Goal: Task Accomplishment & Management: Use online tool/utility

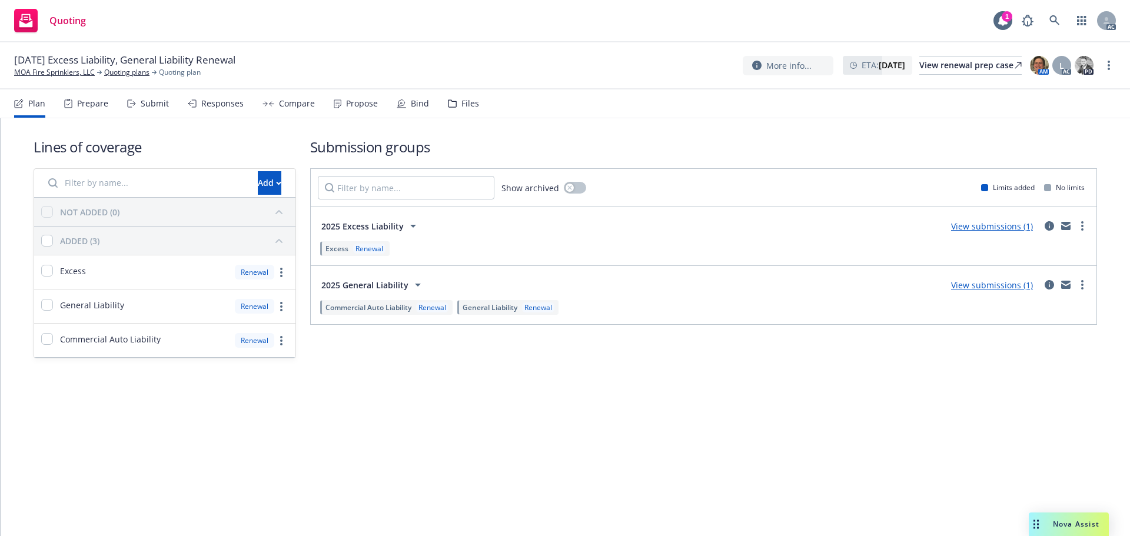
drag, startPoint x: 75, startPoint y: 103, endPoint x: 97, endPoint y: 107, distance: 22.7
click at [75, 103] on div "Prepare" at bounding box center [86, 103] width 44 height 28
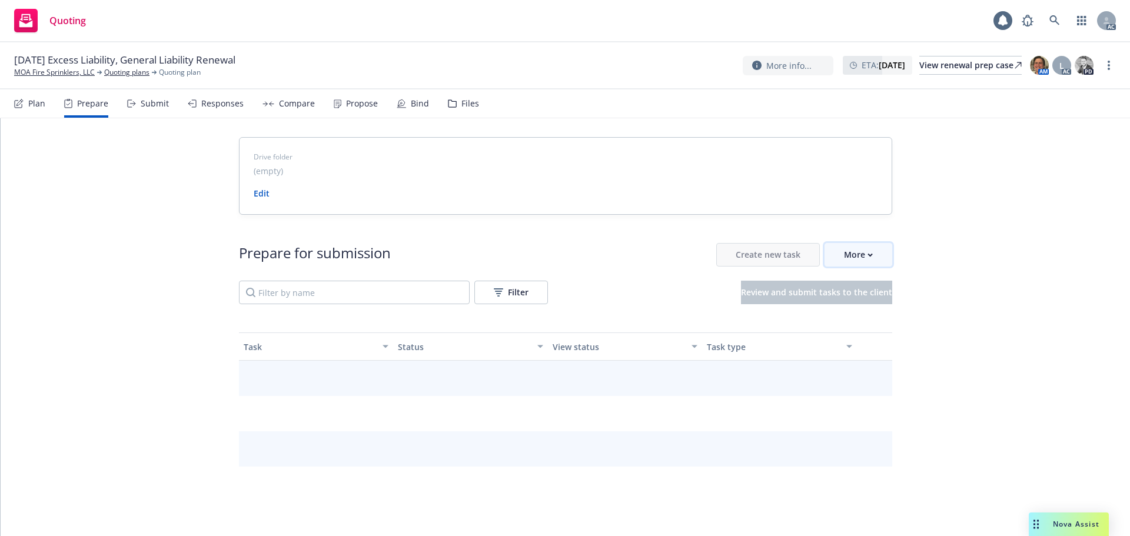
click at [860, 253] on div "More" at bounding box center [858, 255] width 29 height 22
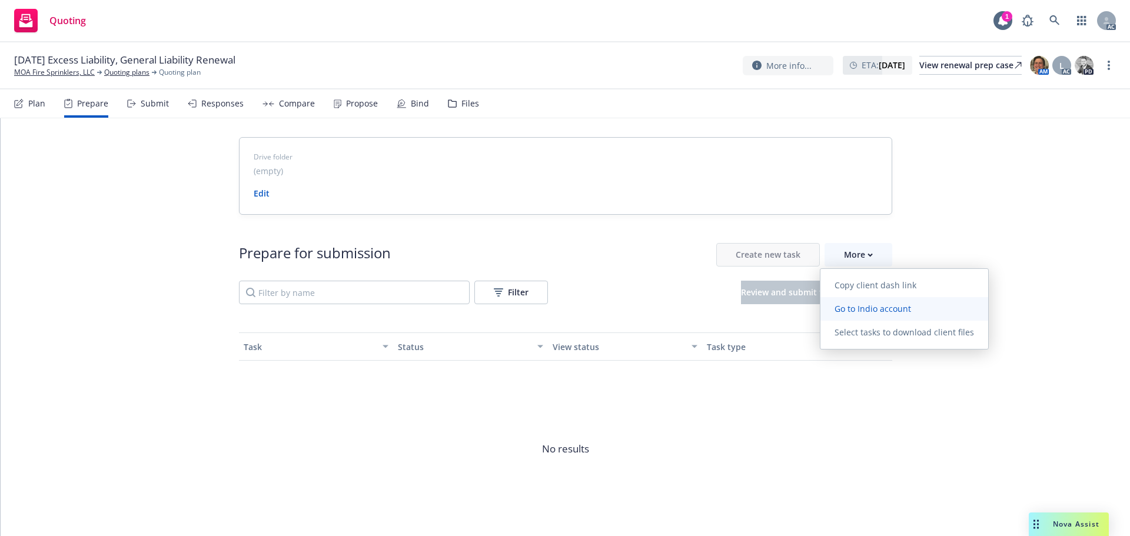
click at [867, 305] on span "Go to Indio account" at bounding box center [873, 308] width 105 height 11
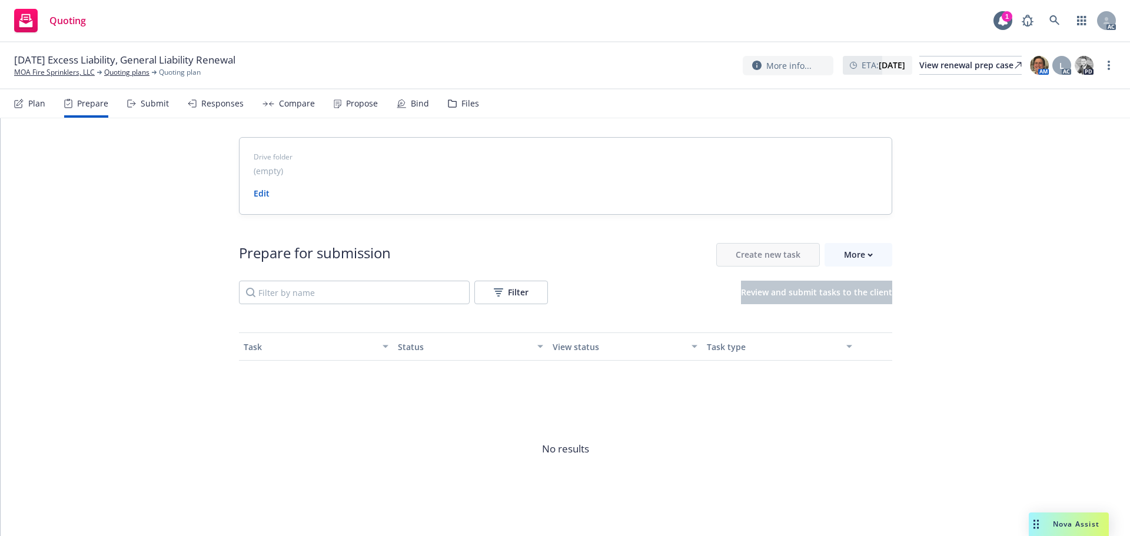
click at [963, 232] on div "Drive folder (empty) Edit Prepare for submission Create new task More Filter Re…" at bounding box center [566, 351] width 1130 height 466
click at [846, 457] on span "No results" at bounding box center [566, 449] width 654 height 177
click at [78, 73] on link "MOA Fire Sprinklers, LLC" at bounding box center [54, 72] width 81 height 11
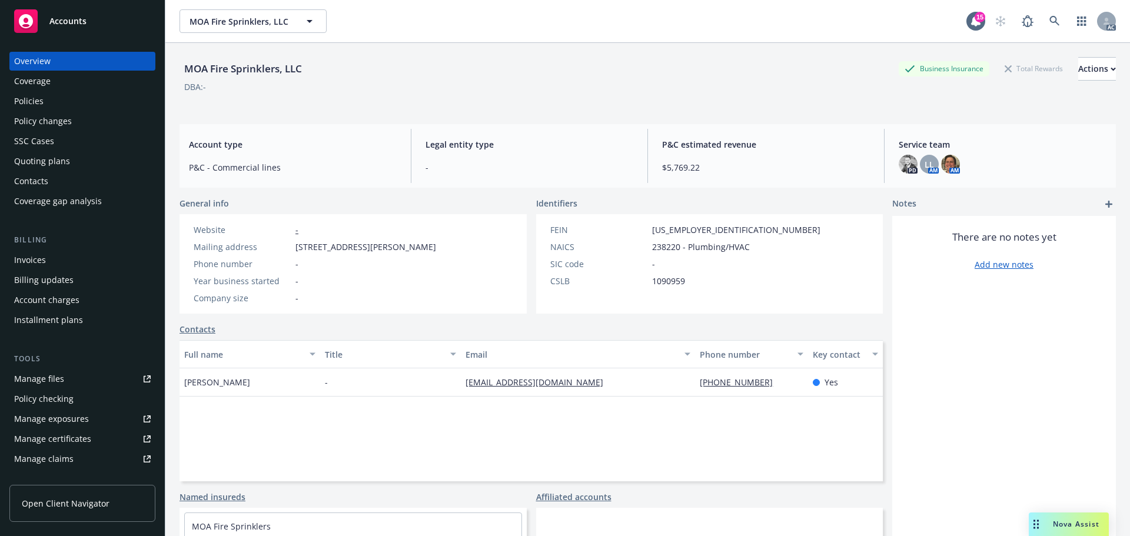
drag, startPoint x: 68, startPoint y: 101, endPoint x: 78, endPoint y: 101, distance: 10.6
click at [68, 101] on div "Policies" at bounding box center [82, 101] width 137 height 19
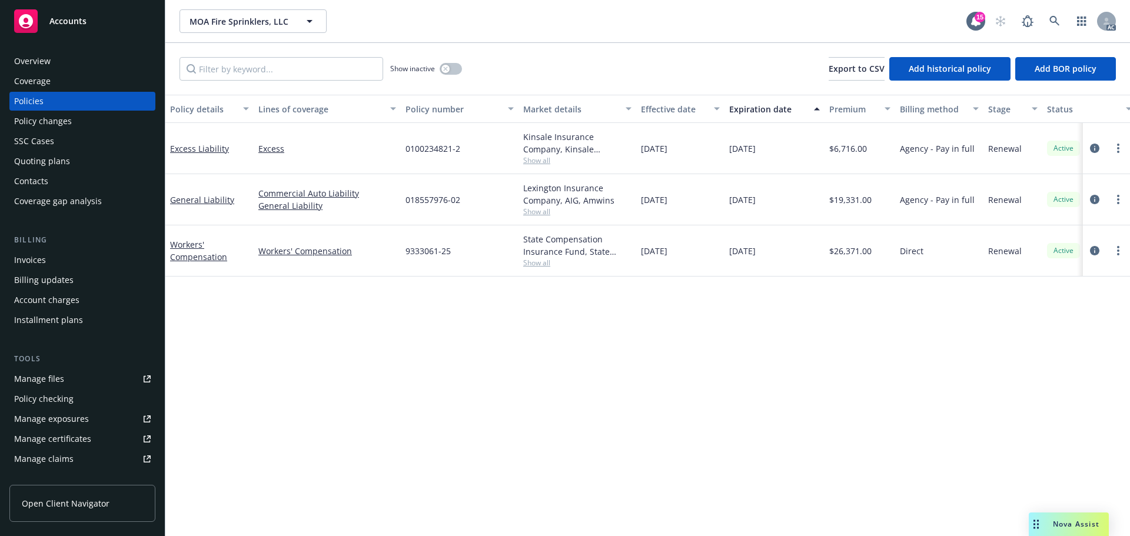
click at [47, 66] on div "Overview" at bounding box center [32, 61] width 37 height 19
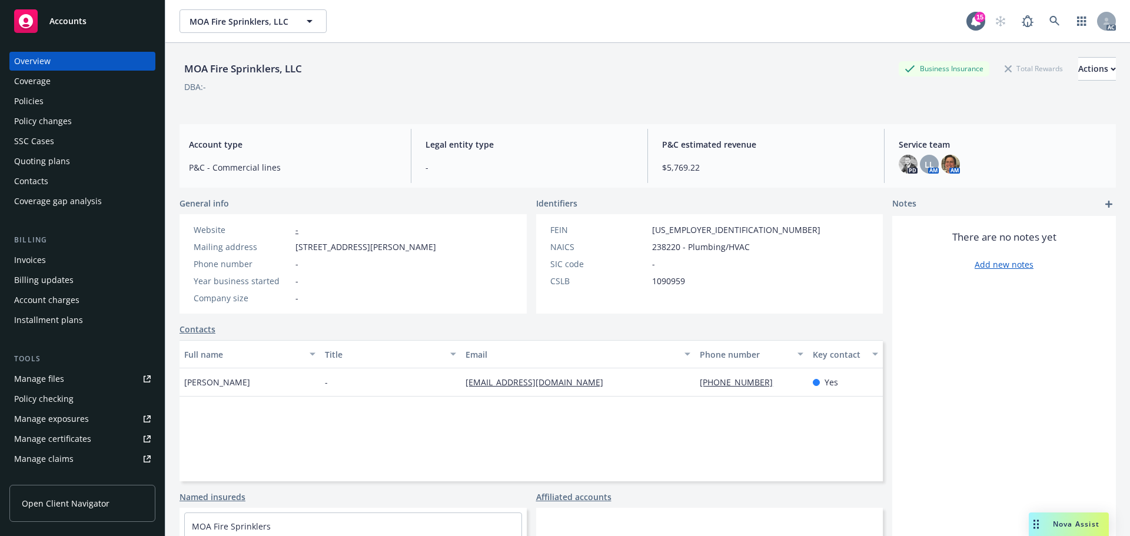
click at [684, 389] on div "moa.fire.sprinklers@gmail.com" at bounding box center [578, 383] width 234 height 28
drag, startPoint x: 684, startPoint y: 383, endPoint x: 788, endPoint y: 383, distance: 104.2
click at [788, 383] on div "Daniel Segura - moa.fire.sprinklers@gmail.com 909-219-0101 Yes" at bounding box center [532, 383] width 704 height 28
copy div "909-219-0101"
click at [602, 399] on div "Full name Title Email Phone number Key contact Daniel Segura - moa.fire.sprinkl…" at bounding box center [532, 410] width 704 height 141
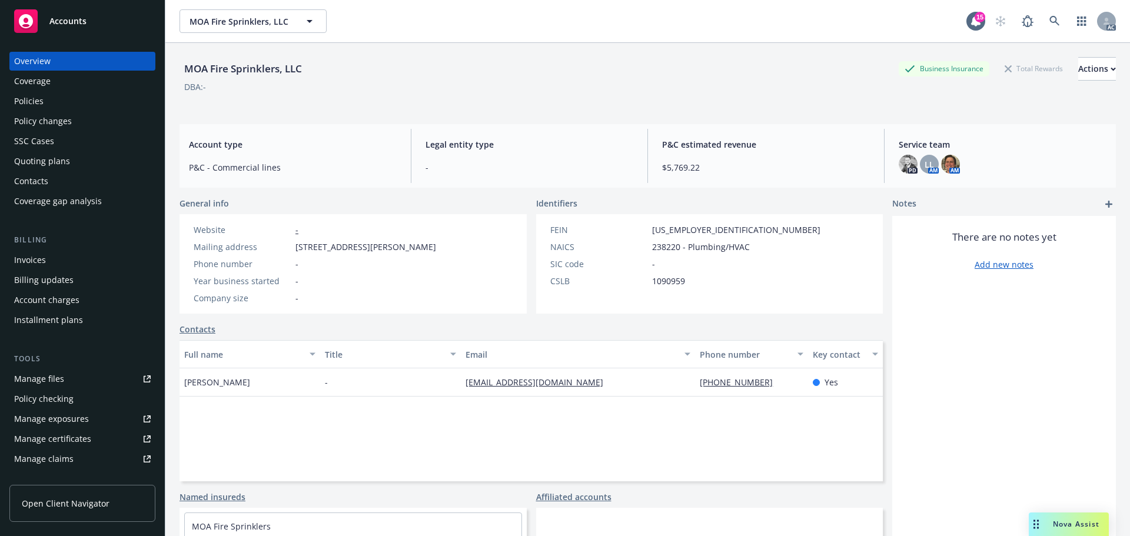
drag, startPoint x: 589, startPoint y: 383, endPoint x: 340, endPoint y: 377, distance: 249.7
click at [337, 377] on div "Daniel Segura - moa.fire.sprinklers@gmail.com 909-219-0101 Yes" at bounding box center [532, 383] width 704 height 28
copy div "moa.fire.sprinklers@gmail.com"
click at [583, 153] on div "Legal entity type -" at bounding box center [529, 156] width 227 height 54
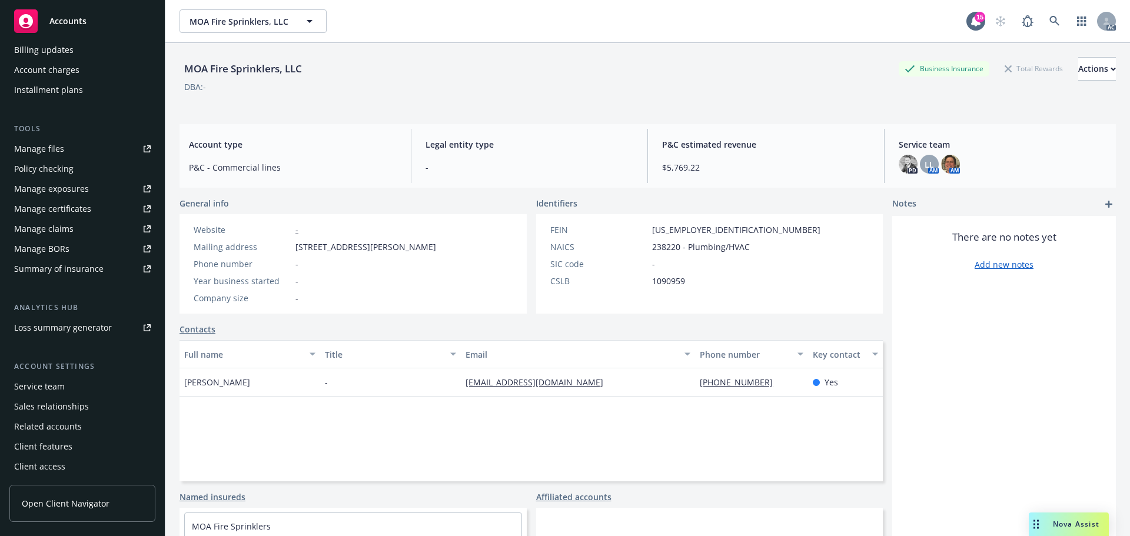
scroll to position [231, 0]
click at [53, 384] on div "Service team" at bounding box center [39, 386] width 51 height 19
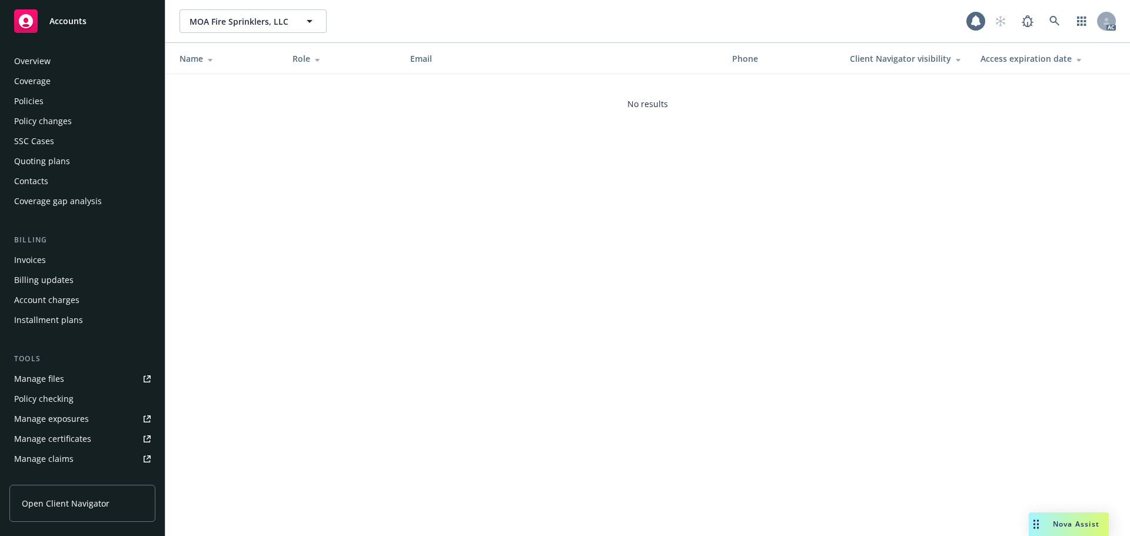
scroll to position [231, 0]
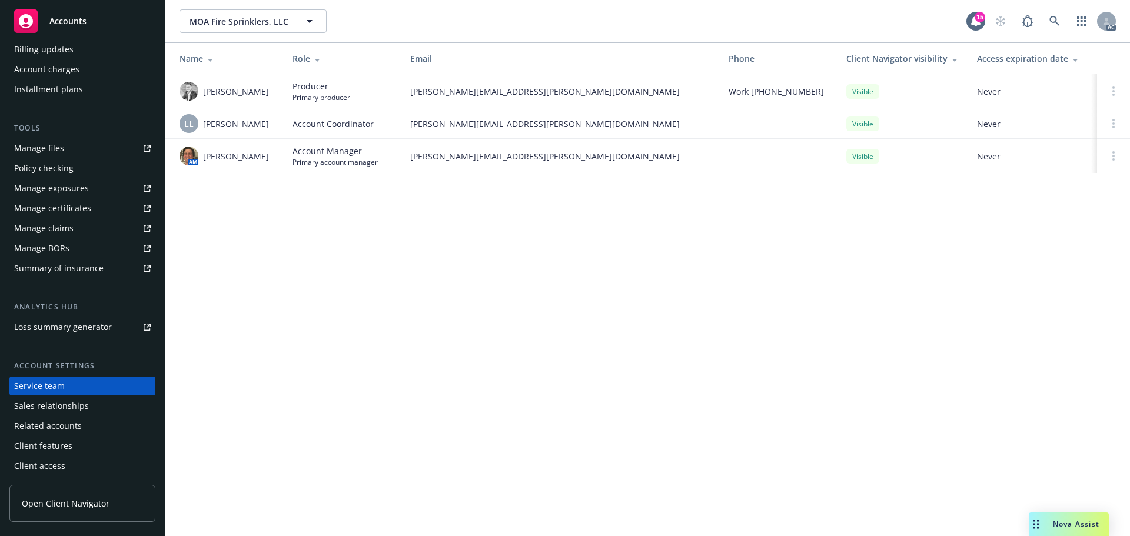
drag, startPoint x: 267, startPoint y: 152, endPoint x: 199, endPoint y: 165, distance: 68.9
click at [199, 165] on div "AM Nicholas Baldwin" at bounding box center [227, 156] width 94 height 19
copy div "AM Nicholas Baldwin"
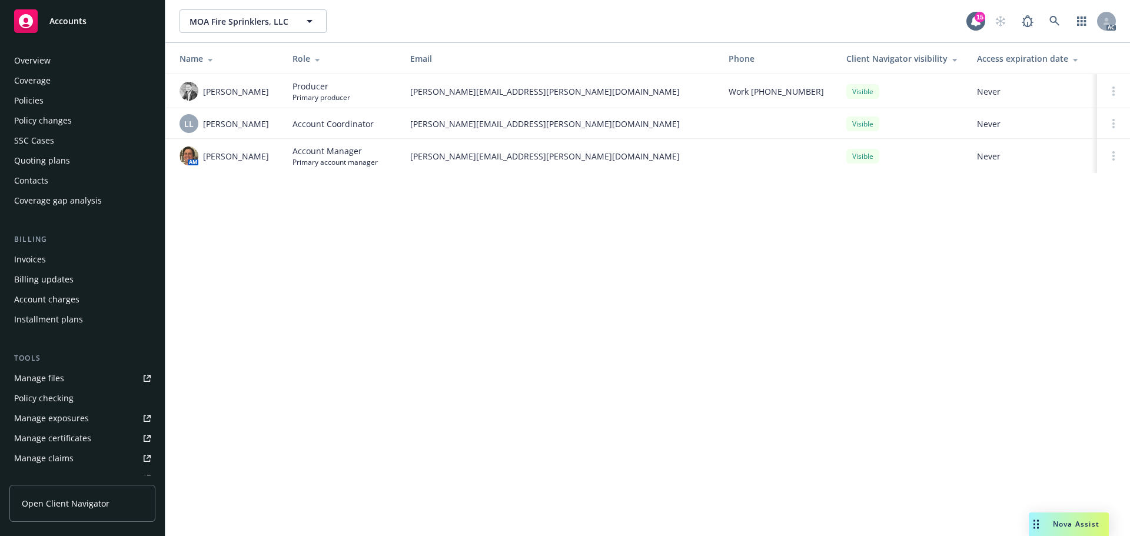
scroll to position [0, 0]
click at [59, 96] on div "Policies" at bounding box center [82, 101] width 137 height 19
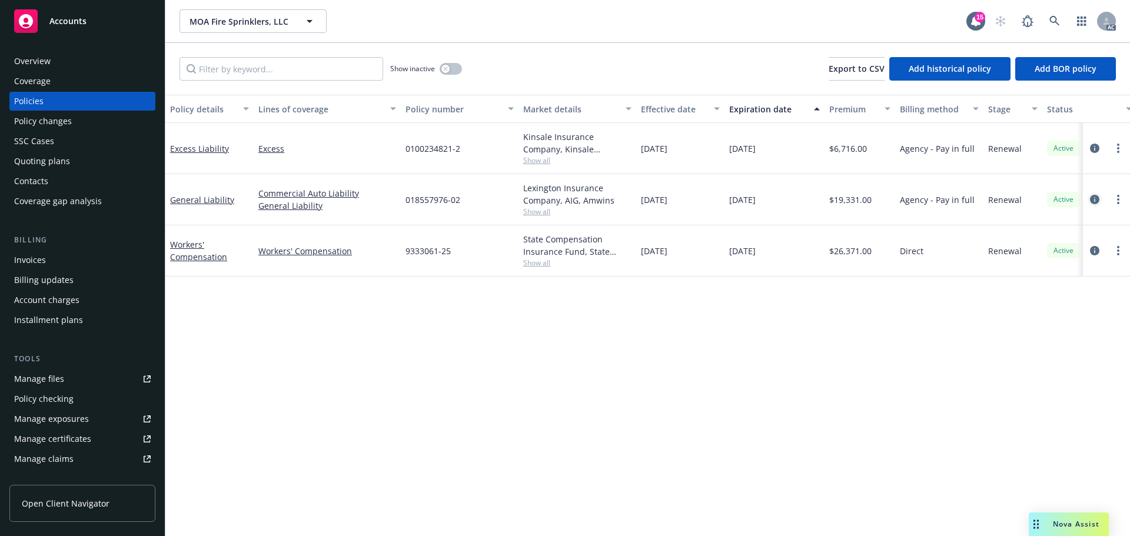
click at [1090, 200] on link "circleInformation" at bounding box center [1095, 200] width 14 height 14
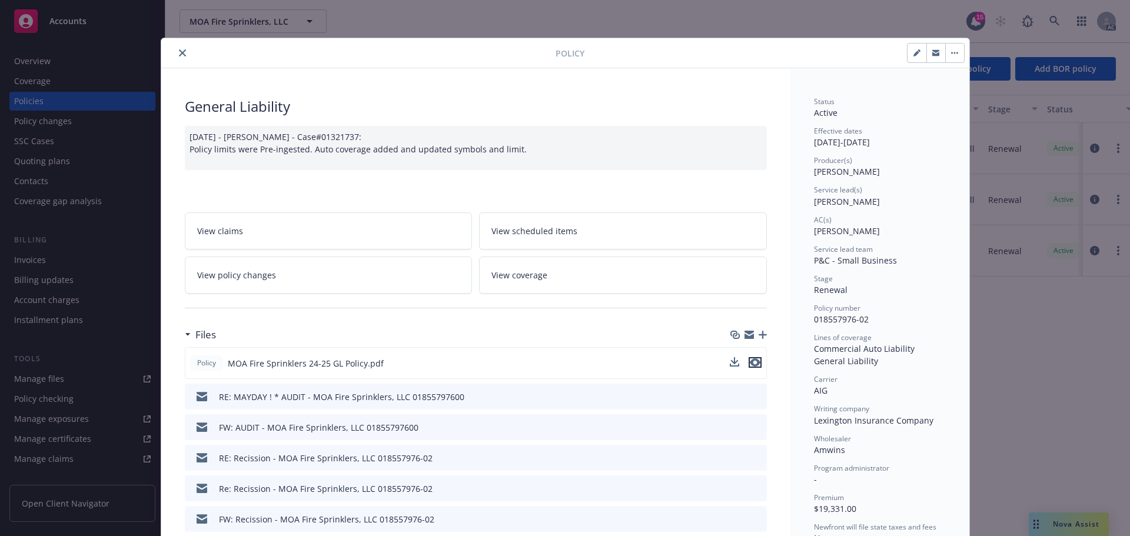
click at [751, 364] on icon "preview file" at bounding box center [755, 363] width 11 height 8
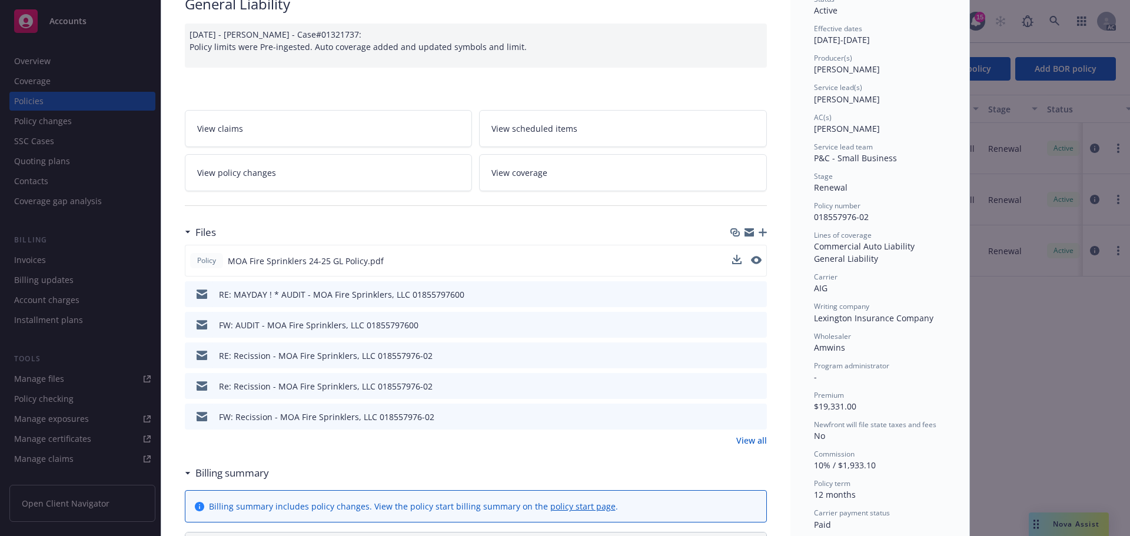
scroll to position [177, 0]
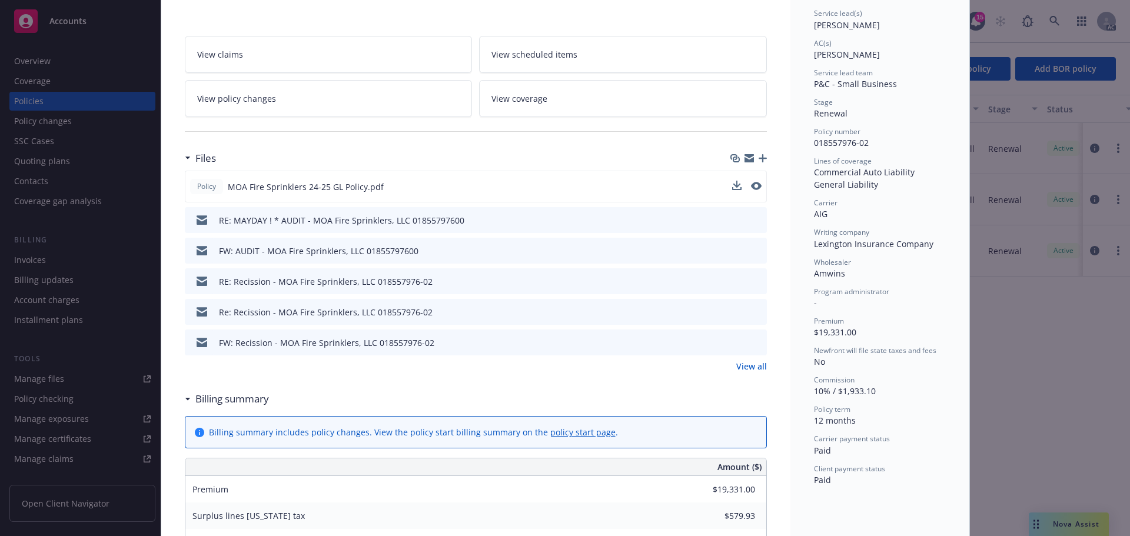
click at [744, 364] on link "View all" at bounding box center [752, 366] width 31 height 12
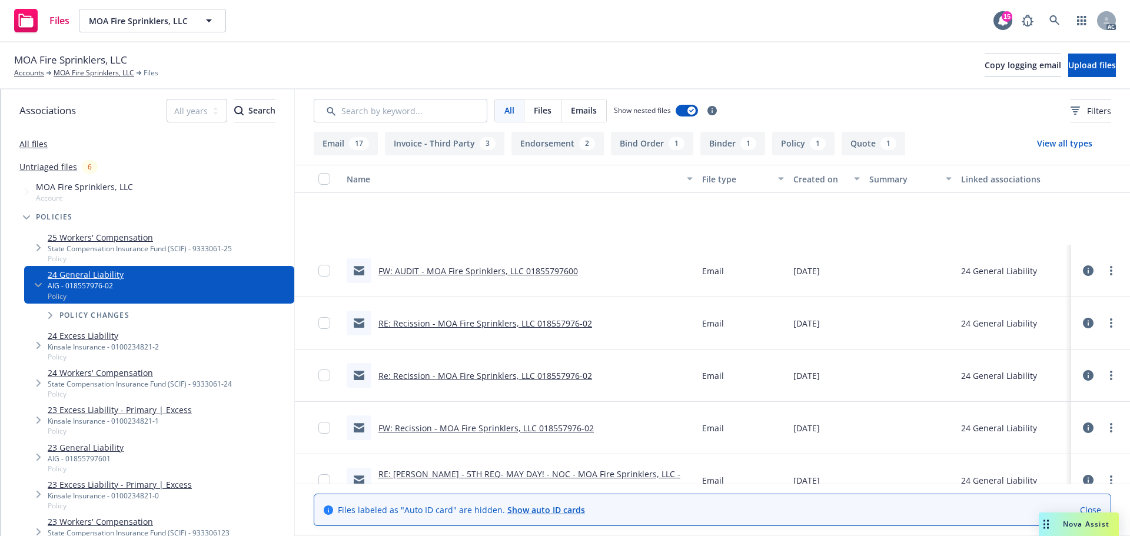
scroll to position [118, 0]
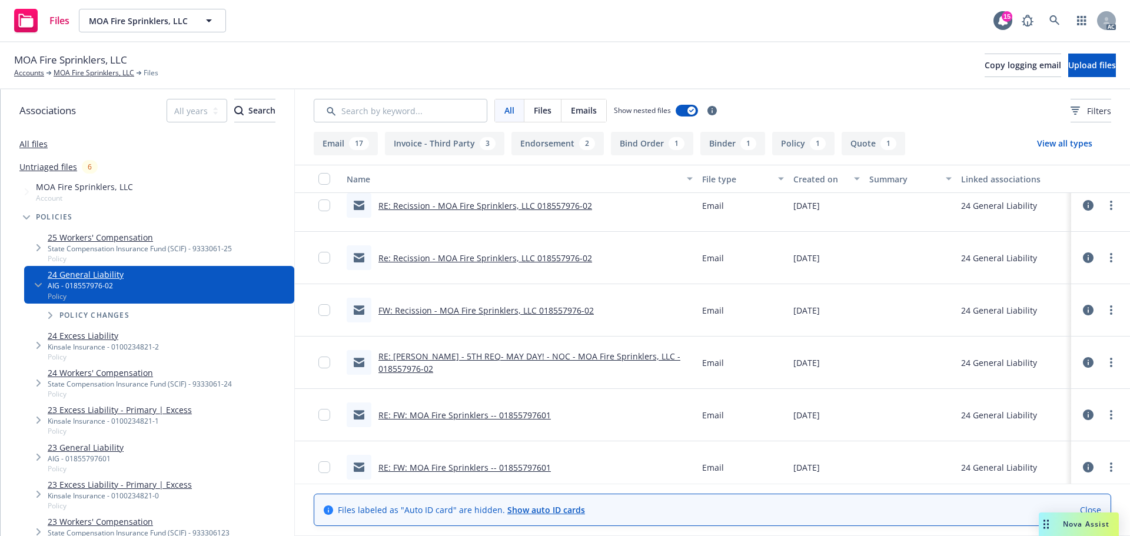
click at [569, 147] on button "Endorsement 2" at bounding box center [558, 144] width 92 height 24
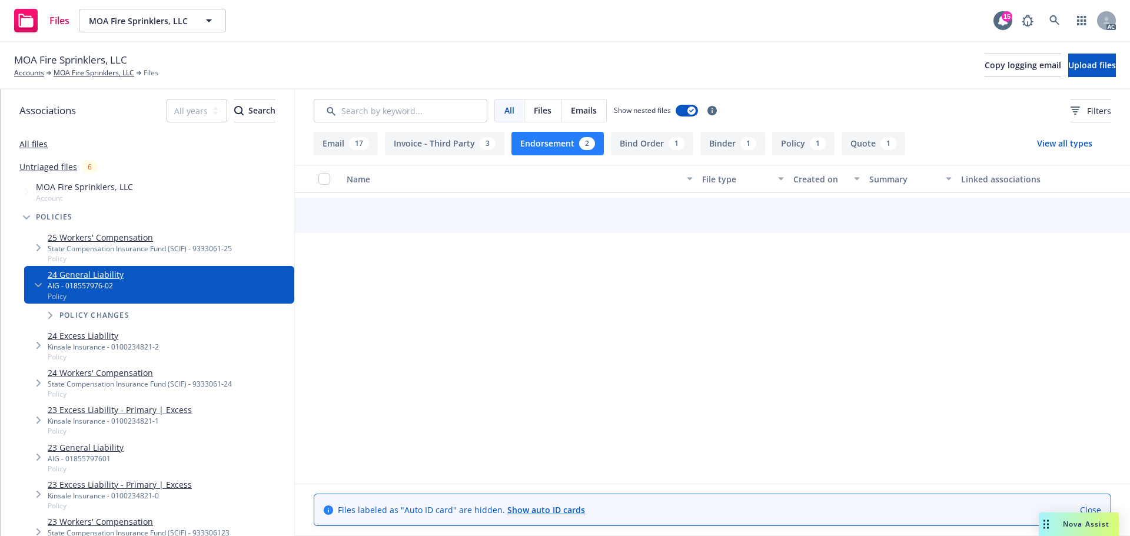
scroll to position [0, 0]
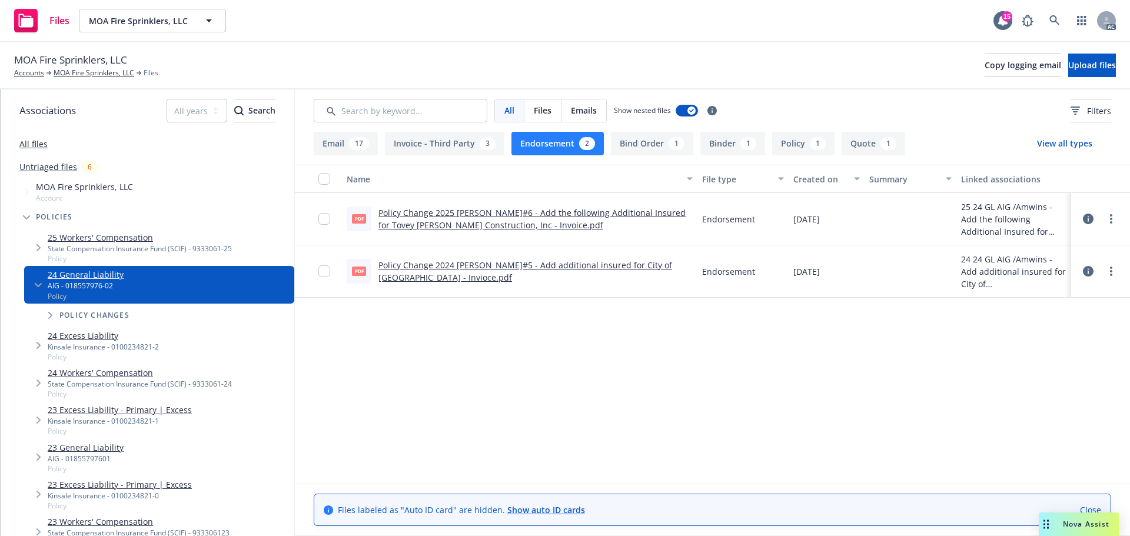
click at [591, 269] on link "Policy Change 2024 GL ENDT#5 - Add additional insured for City of El Monte - In…" at bounding box center [526, 272] width 294 height 24
click at [555, 211] on link "Policy Change 2025 GL ENDT#6 - Add the following Additional Insured for Tovey S…" at bounding box center [532, 219] width 307 height 24
click at [606, 142] on div "Email 17 Invoice - Third Party 3 Endorsement 2 Bind Order 1 Binder 1 Policy 1 Q…" at bounding box center [610, 144] width 592 height 24
click at [595, 141] on button "Endorsement 2" at bounding box center [558, 144] width 92 height 24
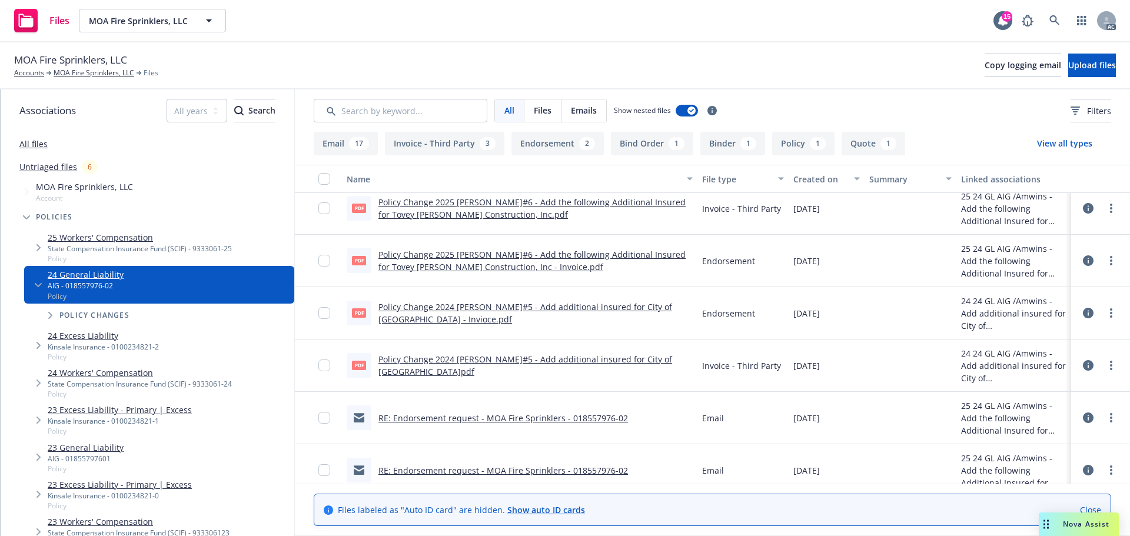
scroll to position [471, 0]
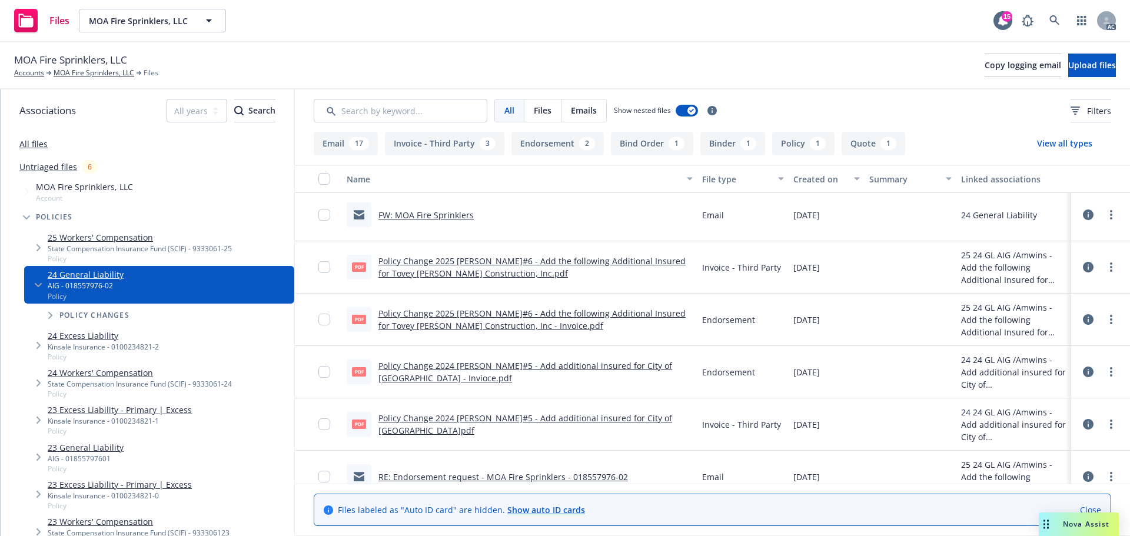
click at [1085, 266] on icon at bounding box center [1088, 267] width 11 height 11
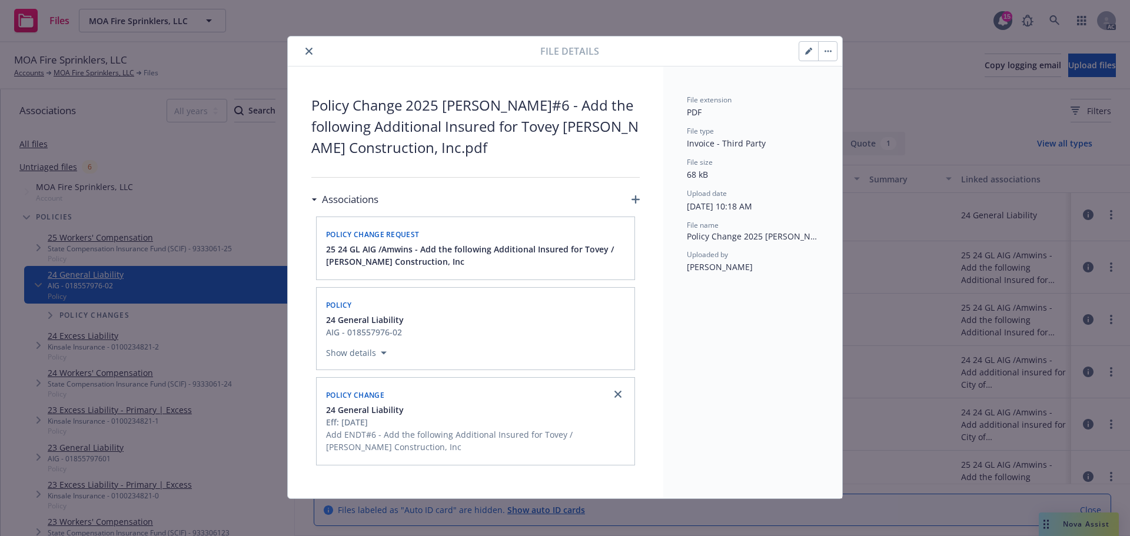
scroll to position [2, 0]
click at [306, 51] on icon "close" at bounding box center [309, 50] width 7 height 7
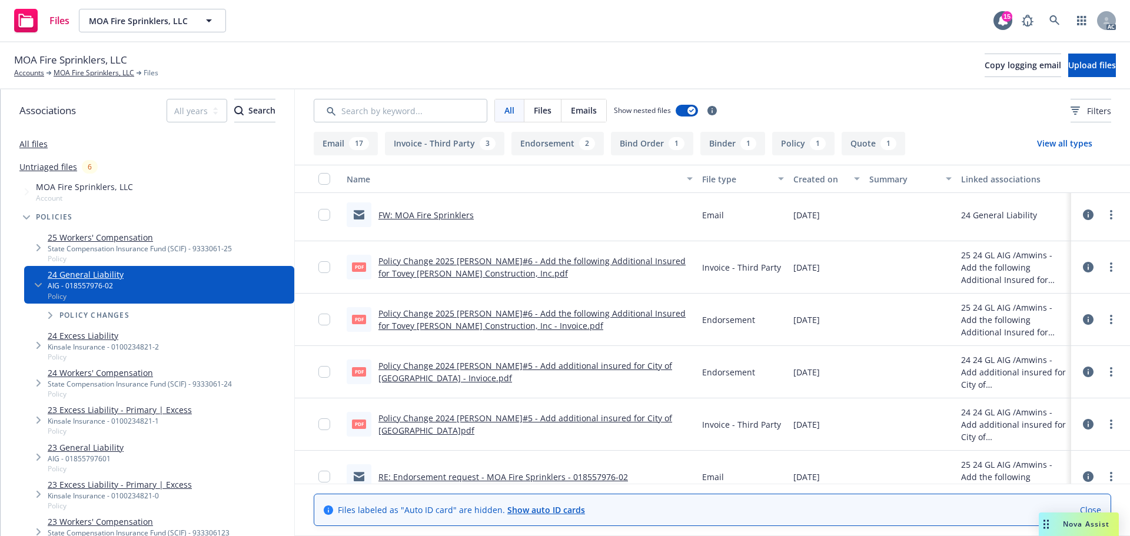
click at [314, 52] on div "MOA Fire Sprinklers, LLC Accounts MOA Fire Sprinklers, LLC Files Copy logging e…" at bounding box center [565, 65] width 1102 height 26
click at [1105, 268] on link "more" at bounding box center [1112, 267] width 14 height 14
click at [1023, 347] on link "Edit" at bounding box center [1050, 339] width 117 height 24
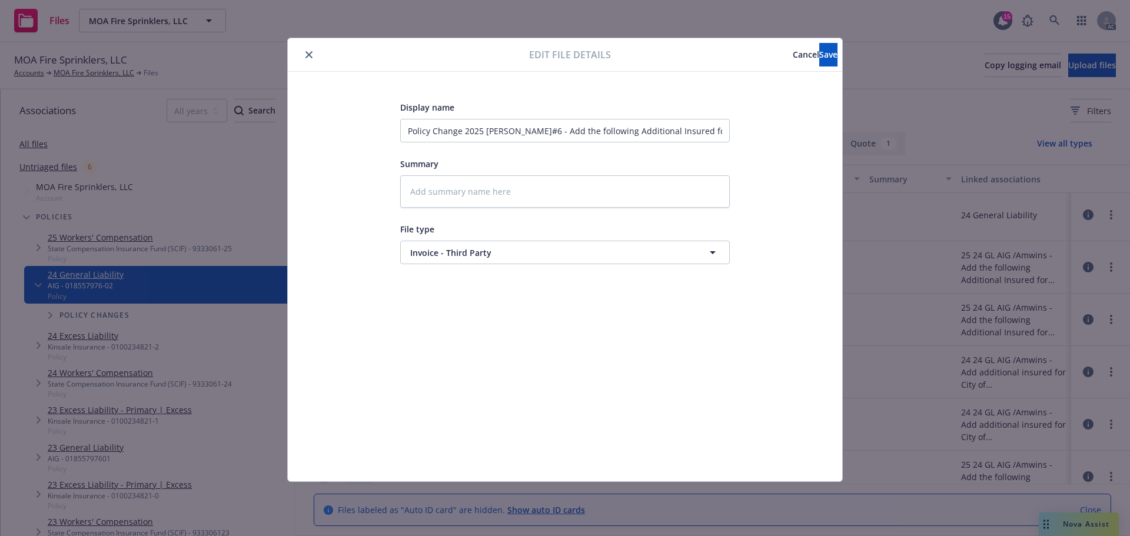
type textarea "x"
click at [473, 250] on span "Invoice - Third Party" at bounding box center [543, 253] width 266 height 12
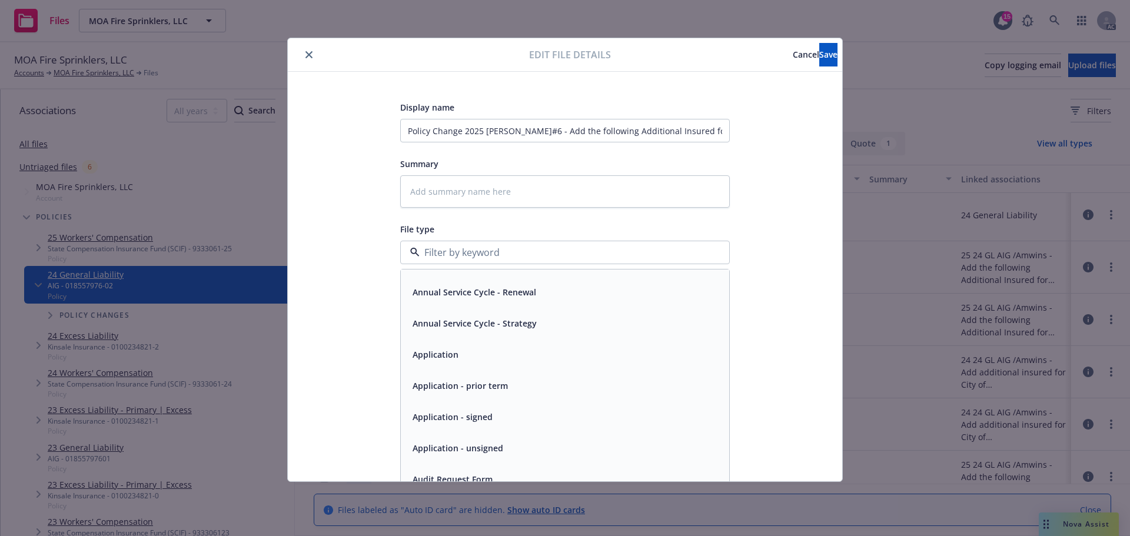
scroll to position [236, 0]
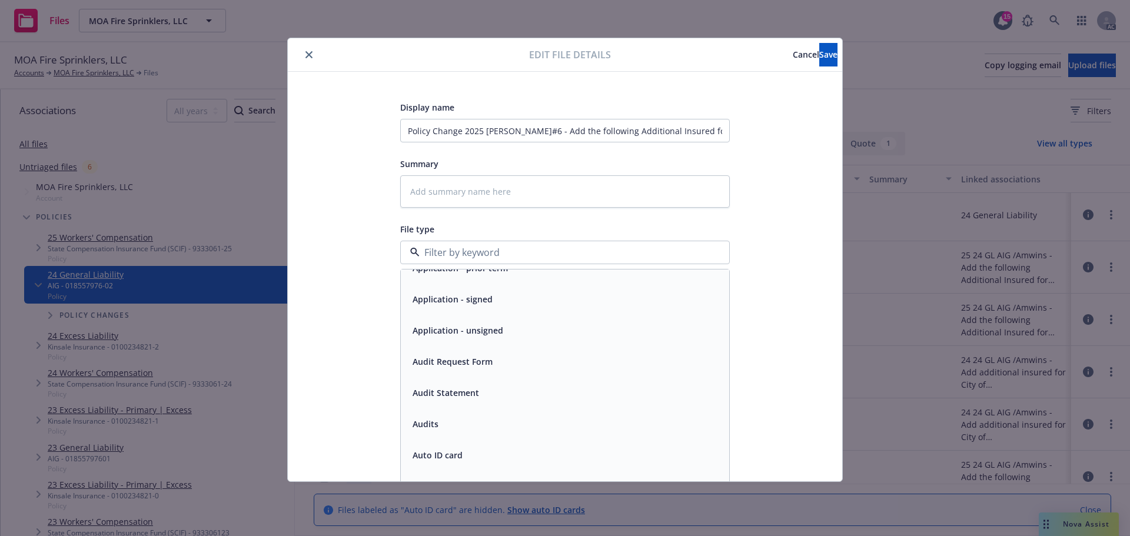
click at [433, 250] on input at bounding box center [563, 253] width 286 height 14
type input "endo"
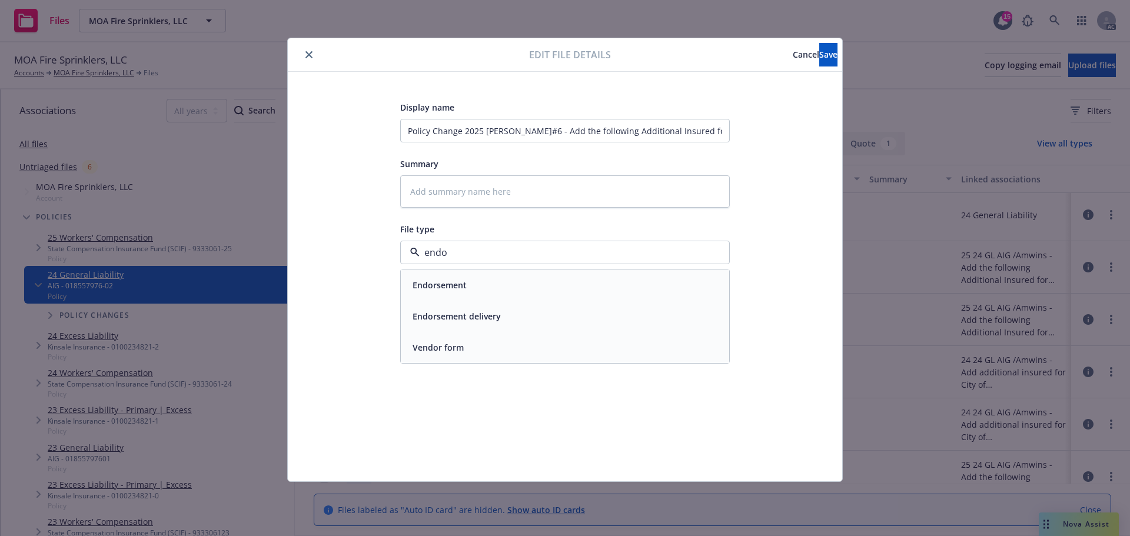
click at [460, 281] on span "Endorsement" at bounding box center [440, 285] width 54 height 12
click at [825, 61] on button "Save" at bounding box center [829, 55] width 18 height 24
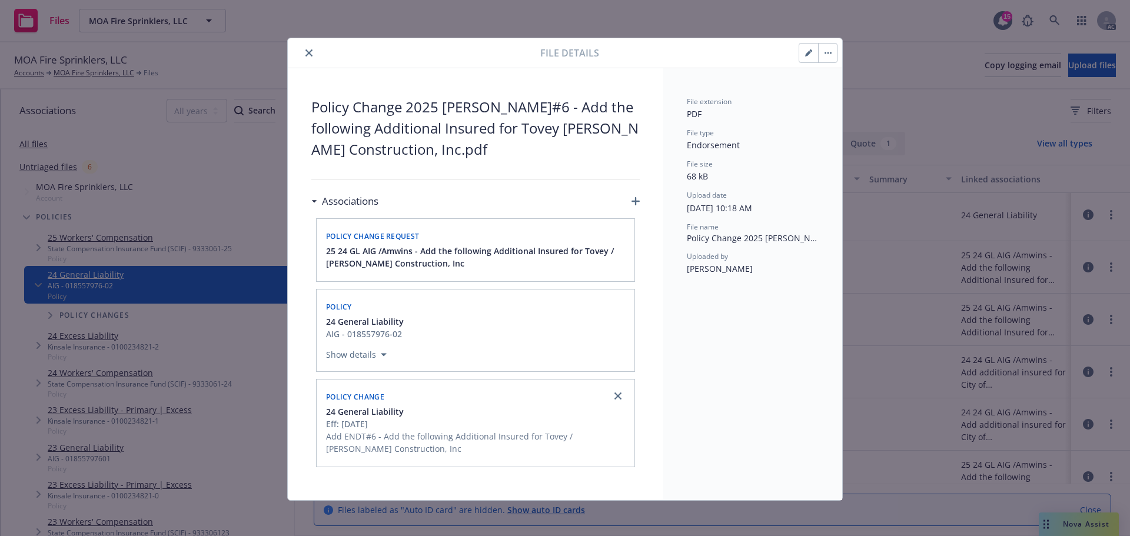
click at [306, 55] on icon "close" at bounding box center [309, 52] width 7 height 7
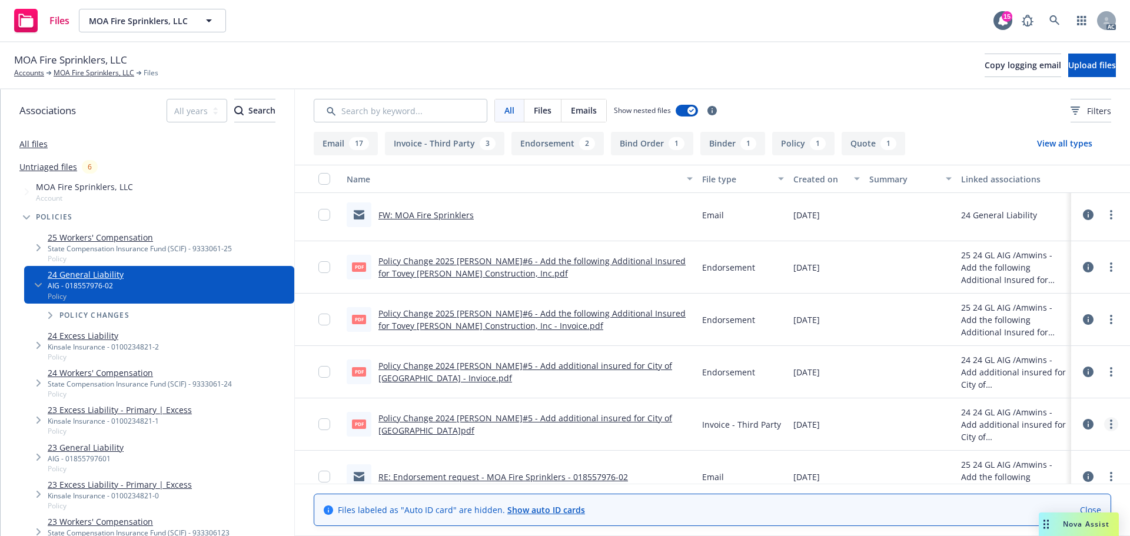
click at [1110, 425] on circle "more" at bounding box center [1111, 424] width 2 height 2
click at [1047, 492] on link "Edit" at bounding box center [1050, 496] width 117 height 24
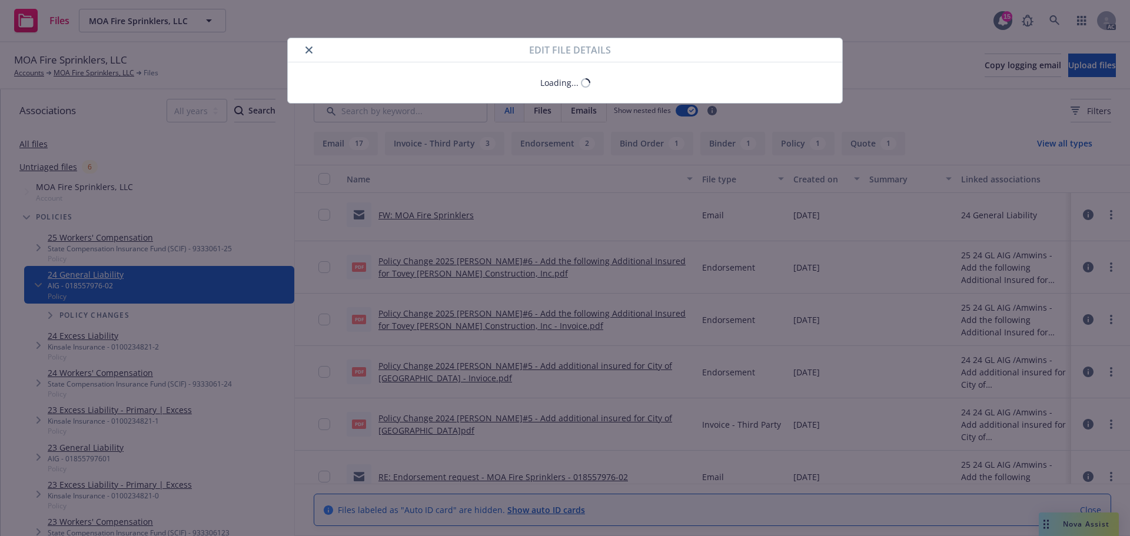
type textarea "x"
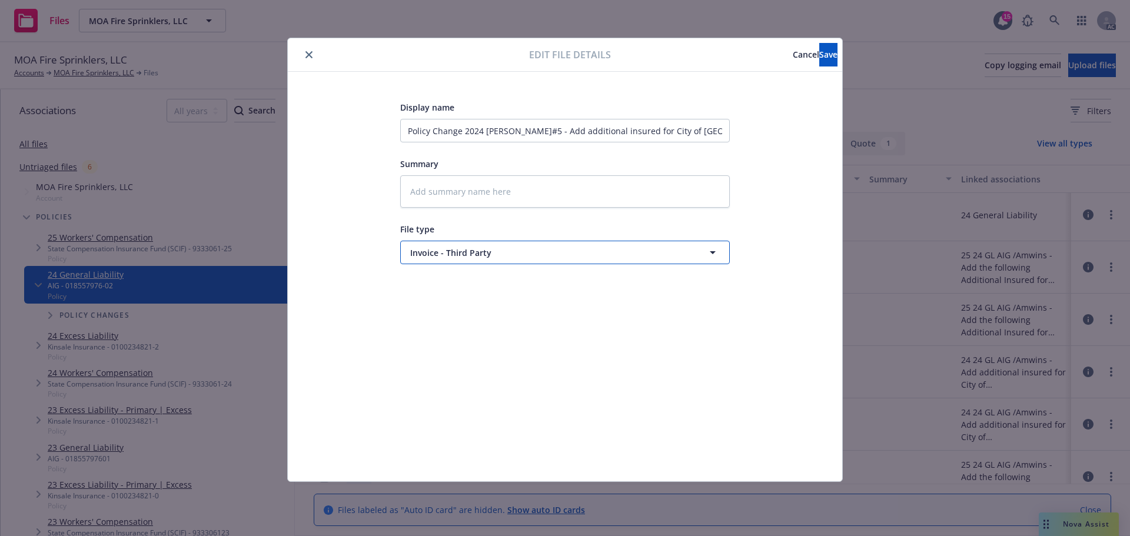
click at [711, 250] on icon "button" at bounding box center [713, 253] width 14 height 14
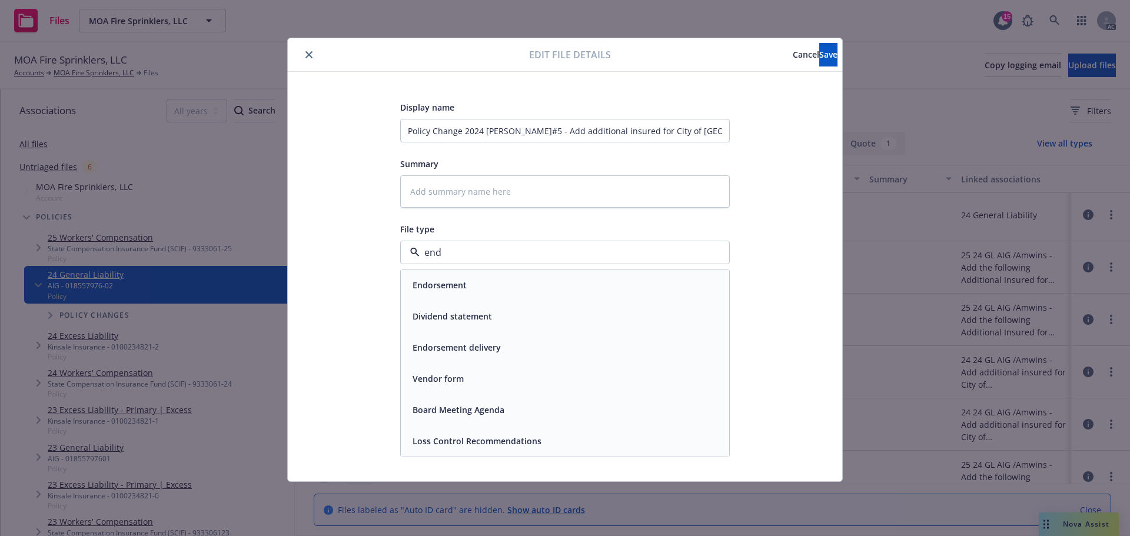
type input "endo"
click at [609, 276] on div "Endorsement" at bounding box center [565, 285] width 329 height 31
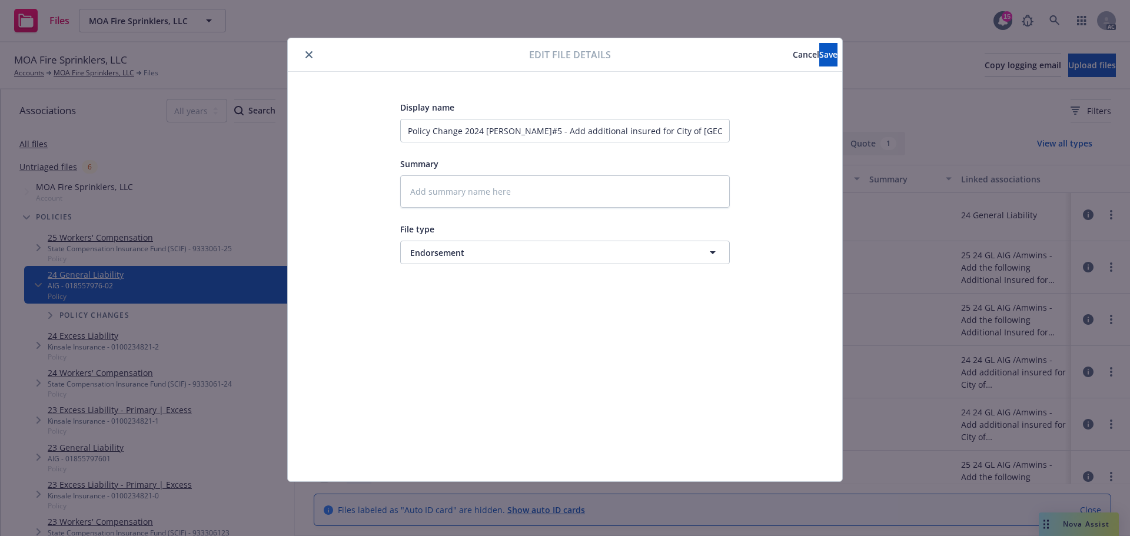
click at [817, 39] on div "Edit file details Cancel Save" at bounding box center [565, 55] width 555 height 34
click at [820, 54] on button "Save" at bounding box center [829, 55] width 18 height 24
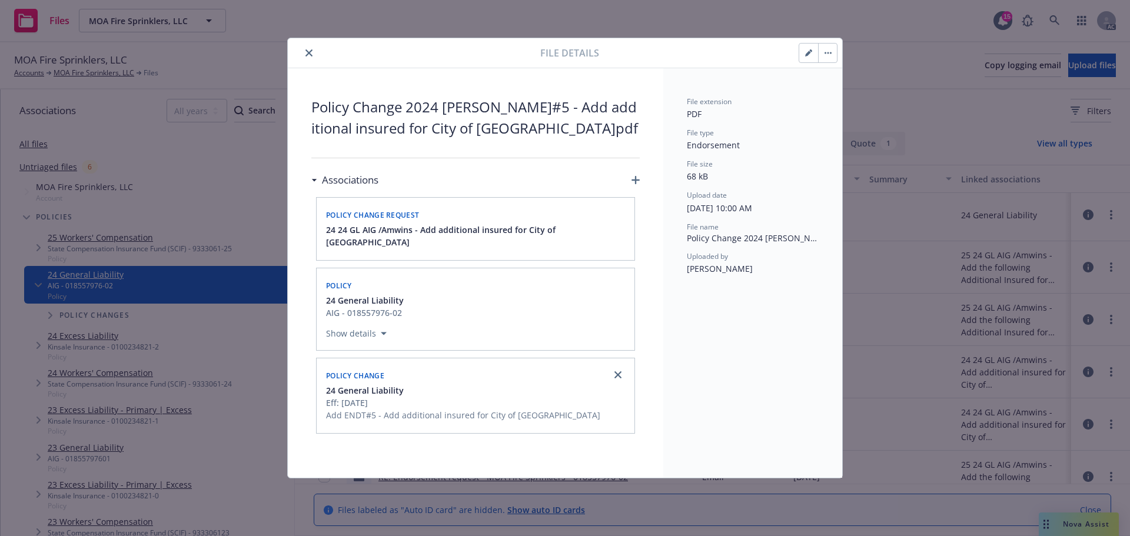
click at [310, 55] on icon "close" at bounding box center [309, 52] width 7 height 7
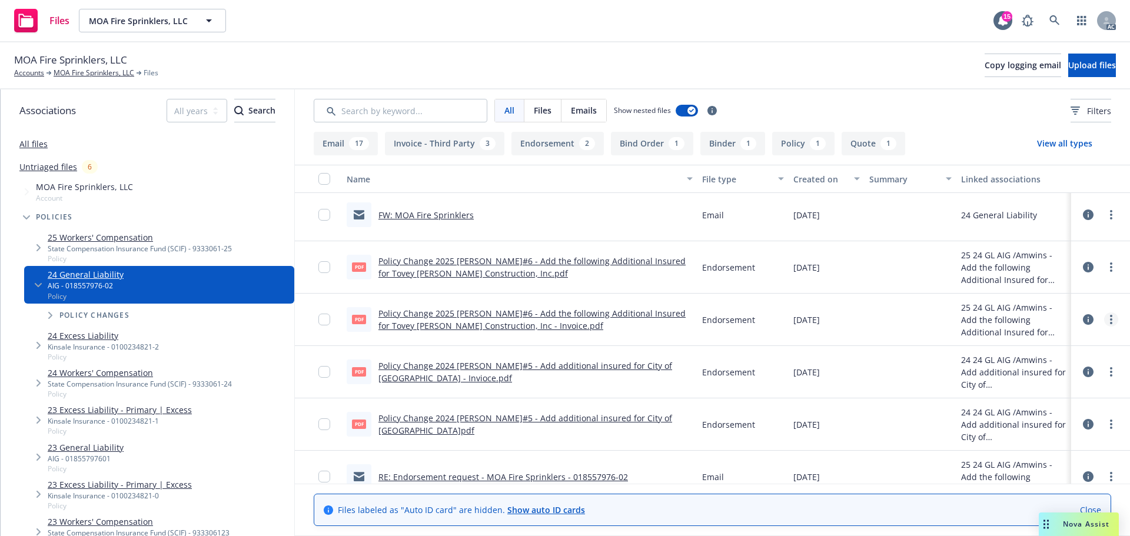
click at [1106, 320] on link "more" at bounding box center [1112, 320] width 14 height 14
click at [1050, 389] on link "Edit" at bounding box center [1050, 391] width 117 height 24
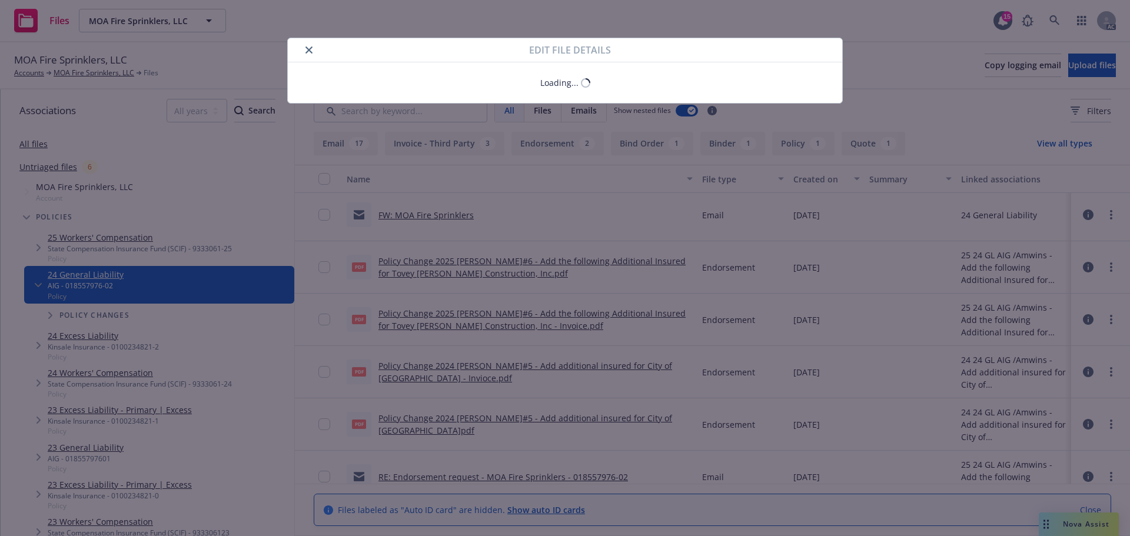
type textarea "x"
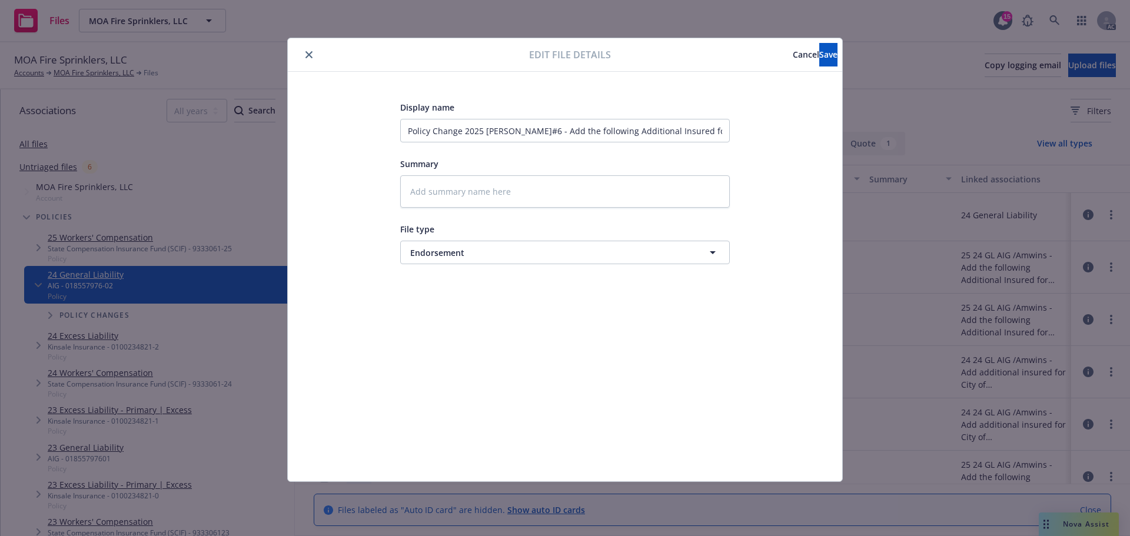
type input "Endorsement"
click at [476, 253] on span "Endorsement" at bounding box center [543, 253] width 266 height 12
type input "invo"
click at [467, 308] on div "Invoice - Third Party" at bounding box center [452, 316] width 88 height 17
click at [820, 64] on button "Save" at bounding box center [829, 55] width 18 height 24
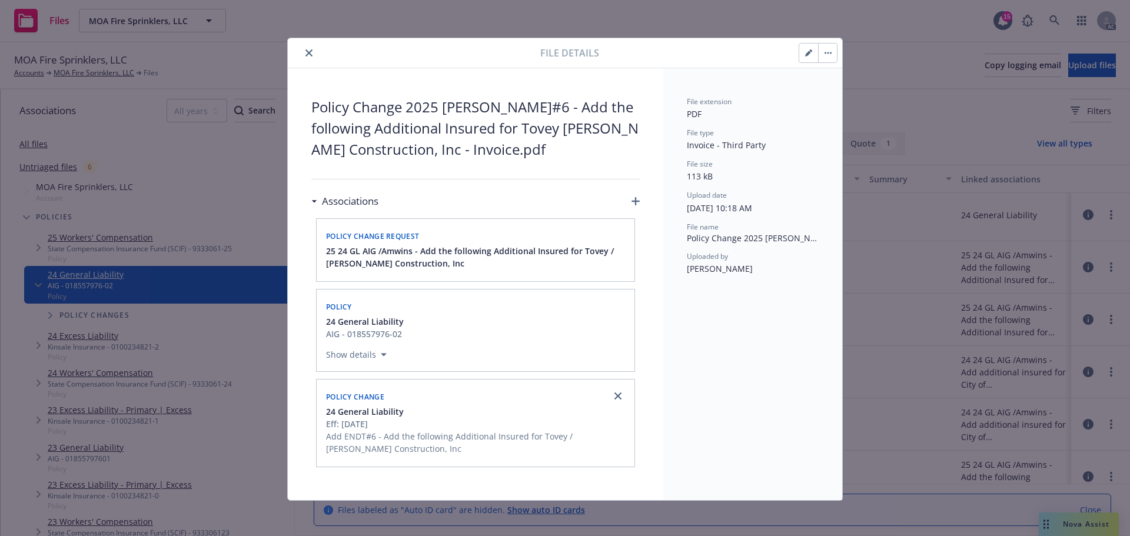
click at [306, 52] on icon "close" at bounding box center [309, 52] width 7 height 7
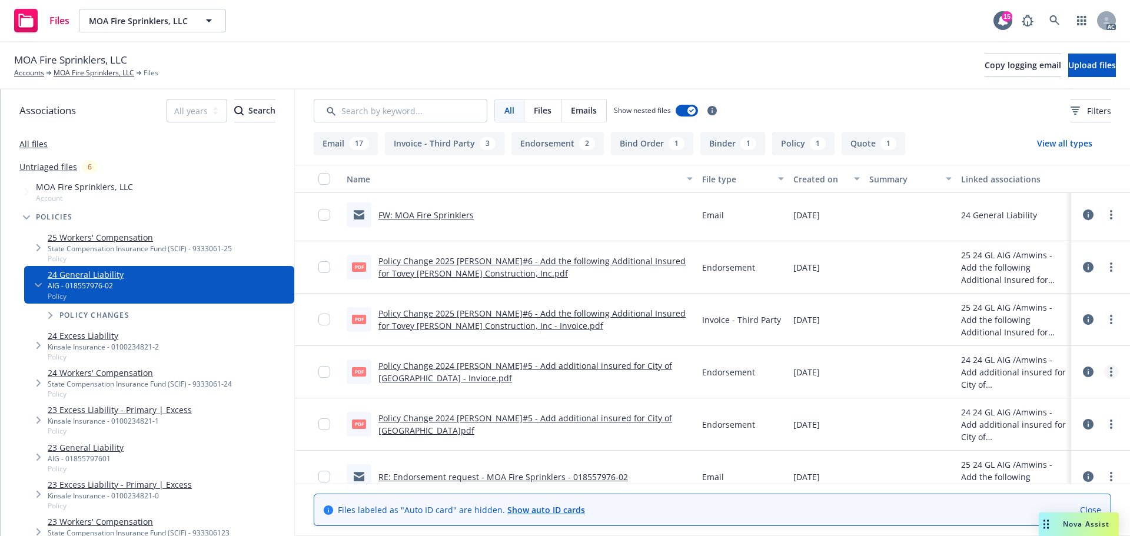
click at [1105, 377] on link "more" at bounding box center [1112, 372] width 14 height 14
click at [1042, 439] on link "Edit" at bounding box center [1050, 444] width 117 height 24
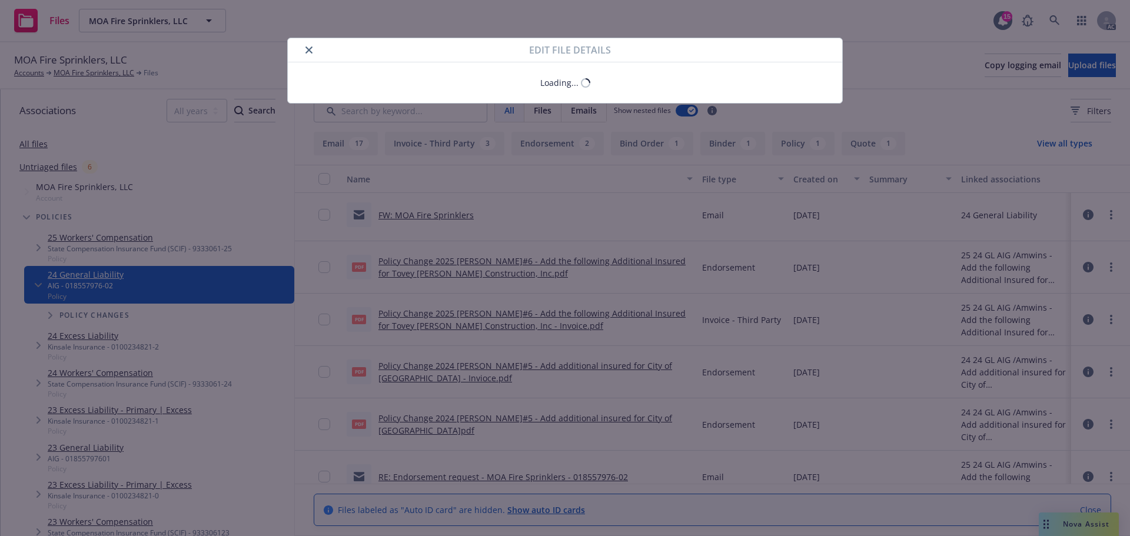
type textarea "x"
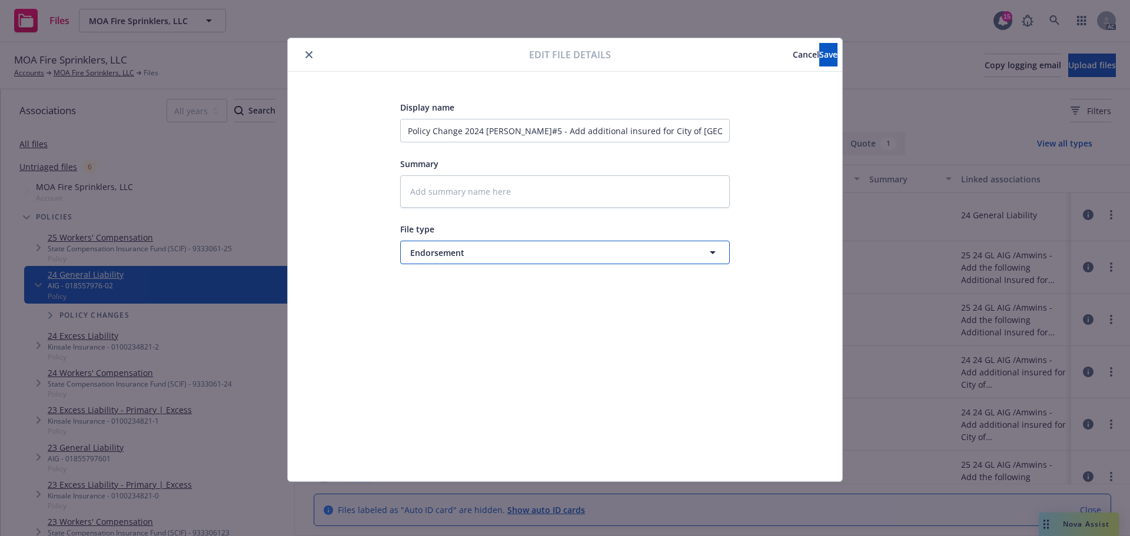
click at [436, 253] on span "Endorsement" at bounding box center [543, 253] width 266 height 12
type input "invo"
click at [475, 315] on span "Invoice - Third Party" at bounding box center [453, 316] width 81 height 12
click at [827, 64] on button "Save" at bounding box center [829, 55] width 18 height 24
type textarea "x"
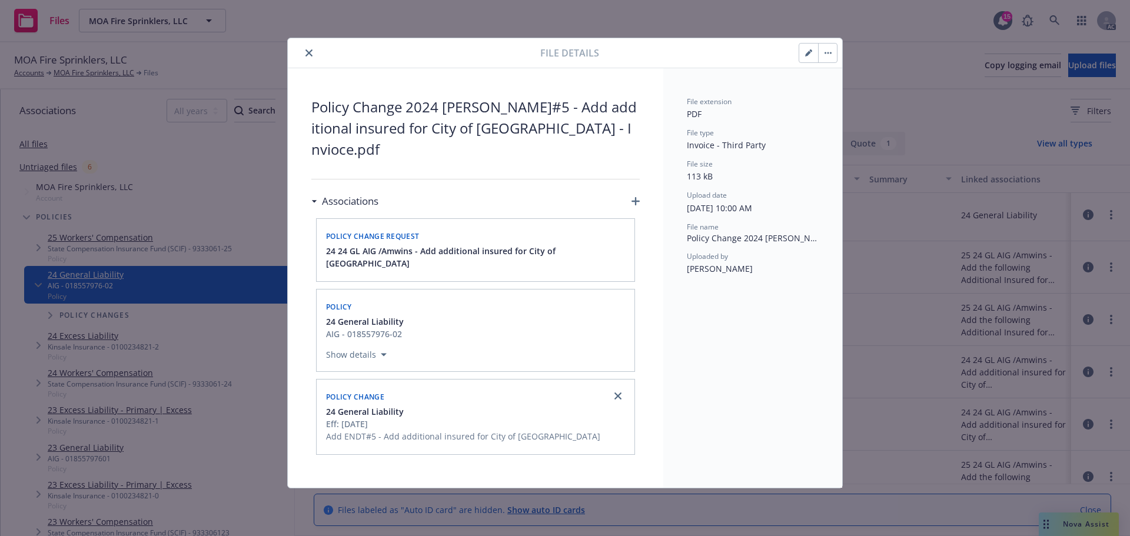
click at [303, 49] on button "close" at bounding box center [309, 53] width 14 height 14
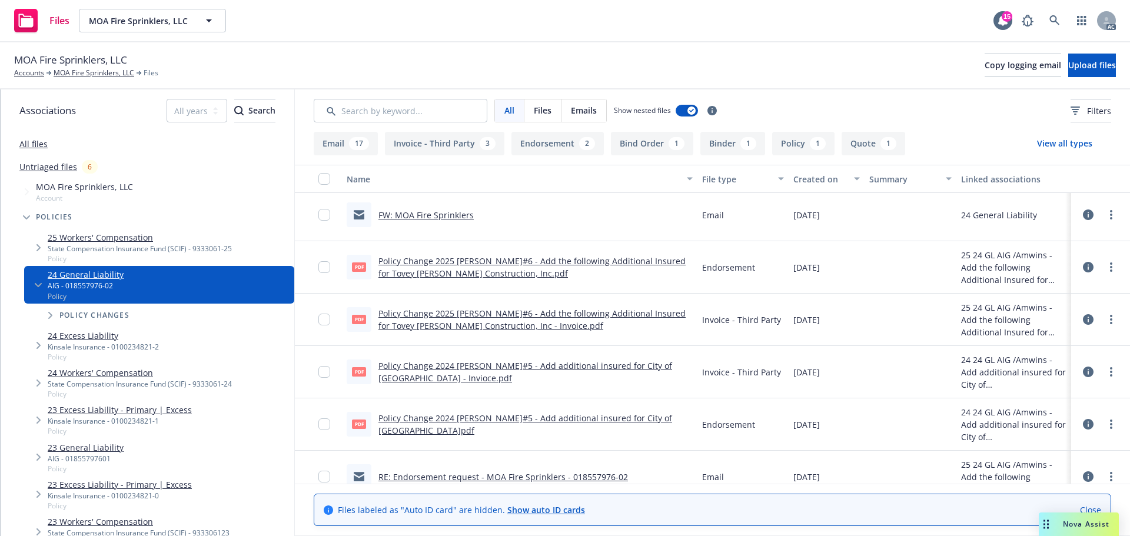
click at [538, 426] on link "Policy Change 2024 GL ENDT#5 - Add additional insured for City of El Monte.pdf" at bounding box center [526, 425] width 294 height 24
click at [552, 259] on link "Policy Change 2025 GL ENDT#6 - Add the following Additional Insured for Tovey S…" at bounding box center [532, 268] width 307 height 24
click at [115, 343] on div "Kinsale Insurance - 0100234821-2" at bounding box center [103, 347] width 111 height 10
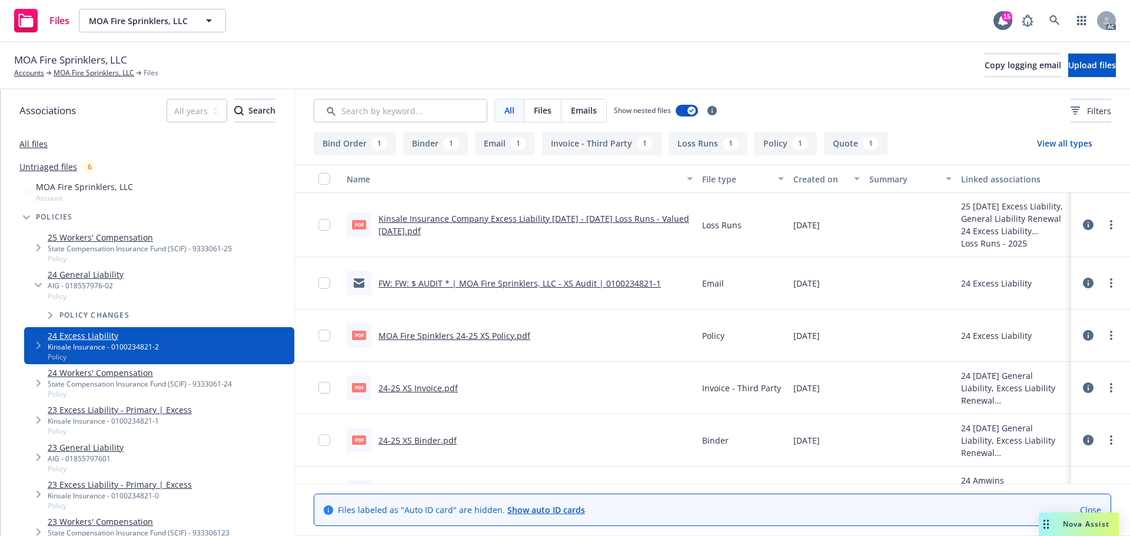
click at [469, 337] on link "MOA Fire Spinklers 24-25 XS Policy.pdf" at bounding box center [455, 335] width 152 height 11
click at [63, 73] on link "MOA Fire Sprinklers, LLC" at bounding box center [94, 73] width 81 height 11
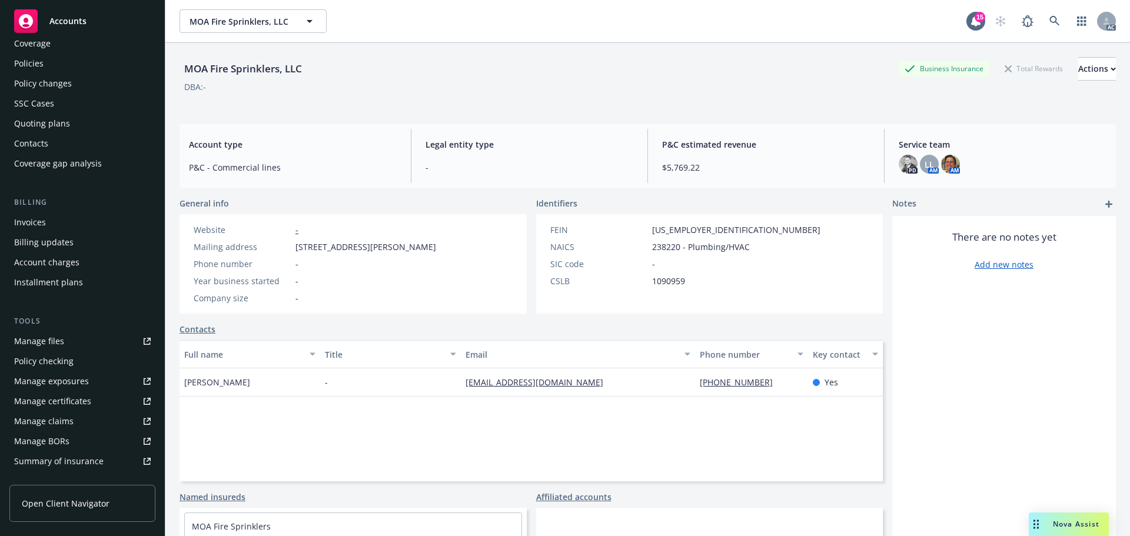
scroll to position [59, 0]
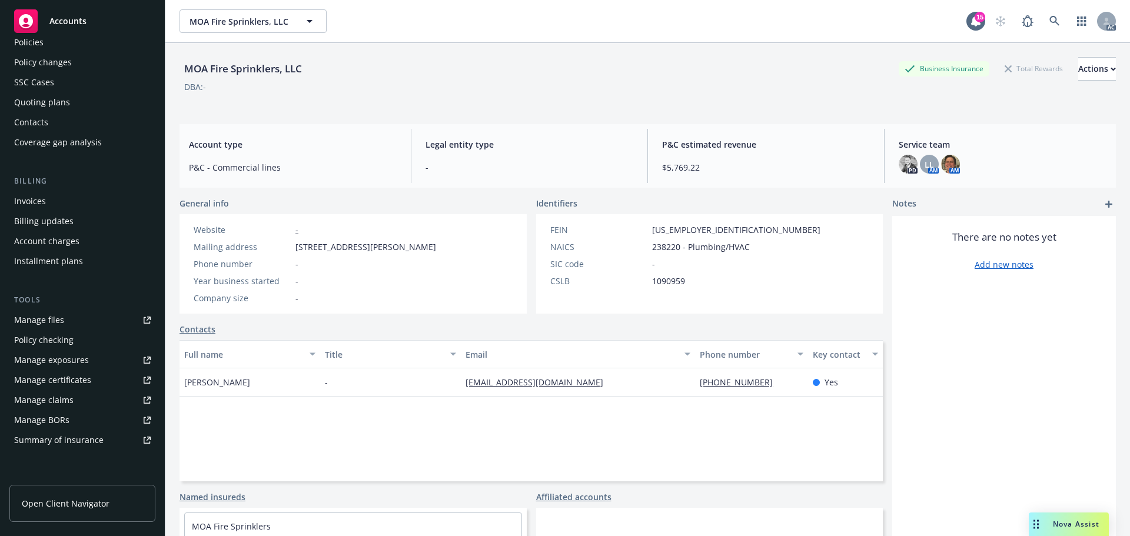
click at [51, 321] on div "Manage files" at bounding box center [39, 320] width 50 height 19
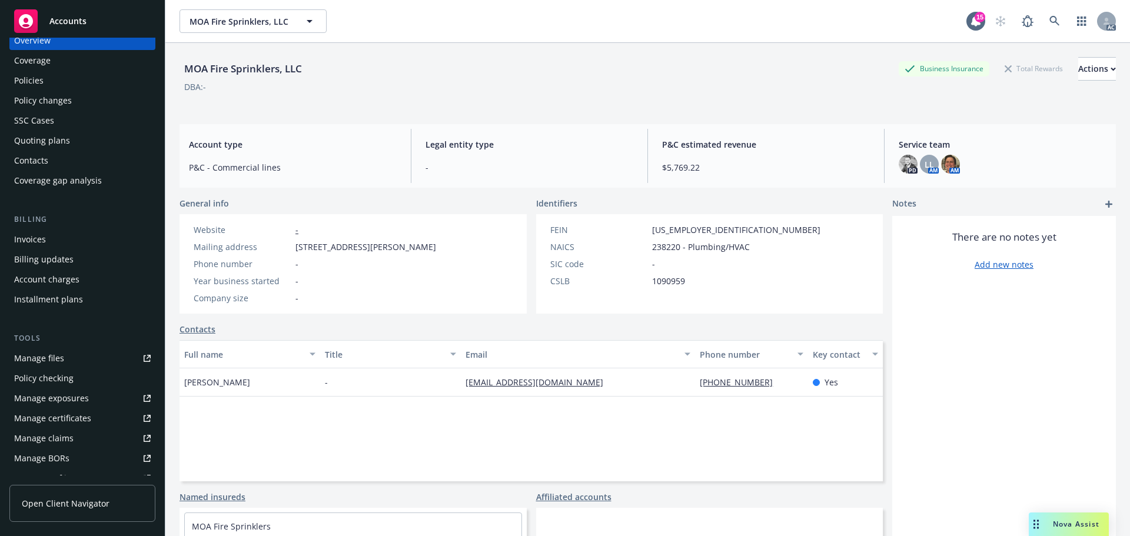
scroll to position [0, 0]
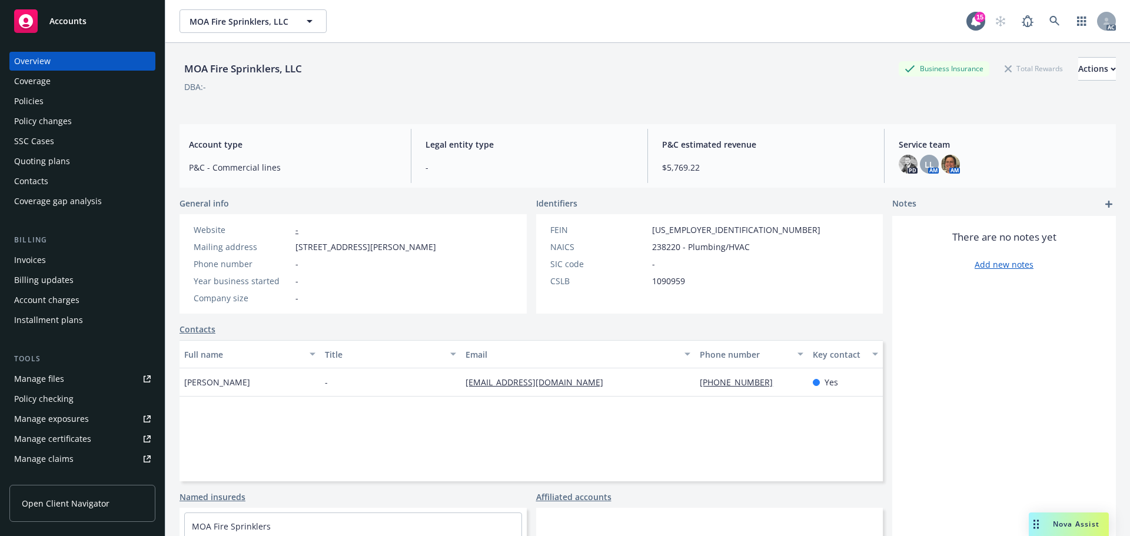
click at [41, 105] on div "Policies" at bounding box center [28, 101] width 29 height 19
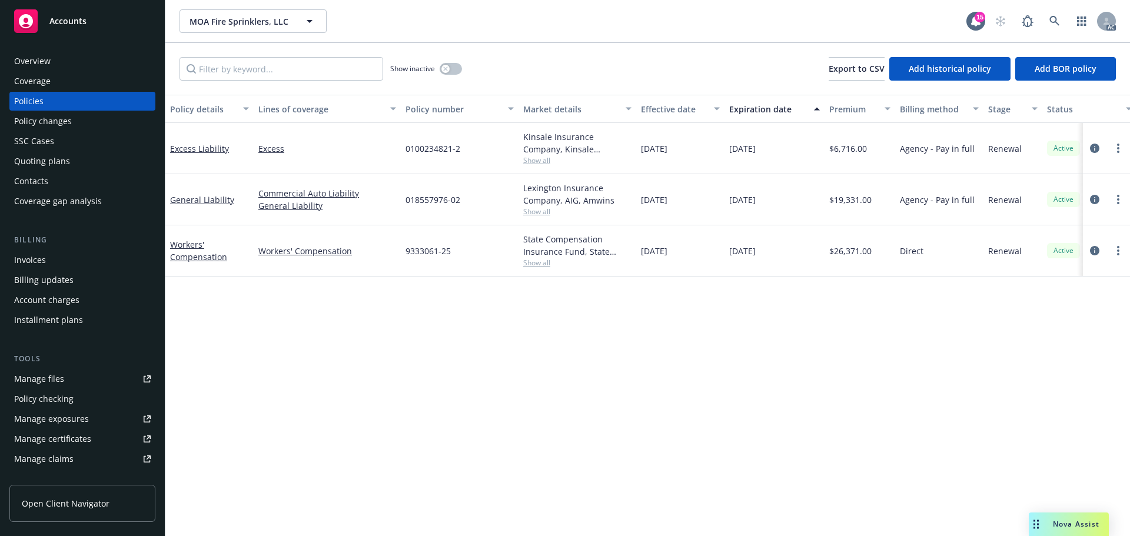
click at [104, 74] on div "Coverage" at bounding box center [82, 81] width 137 height 19
click at [104, 67] on div "Overview" at bounding box center [82, 61] width 137 height 19
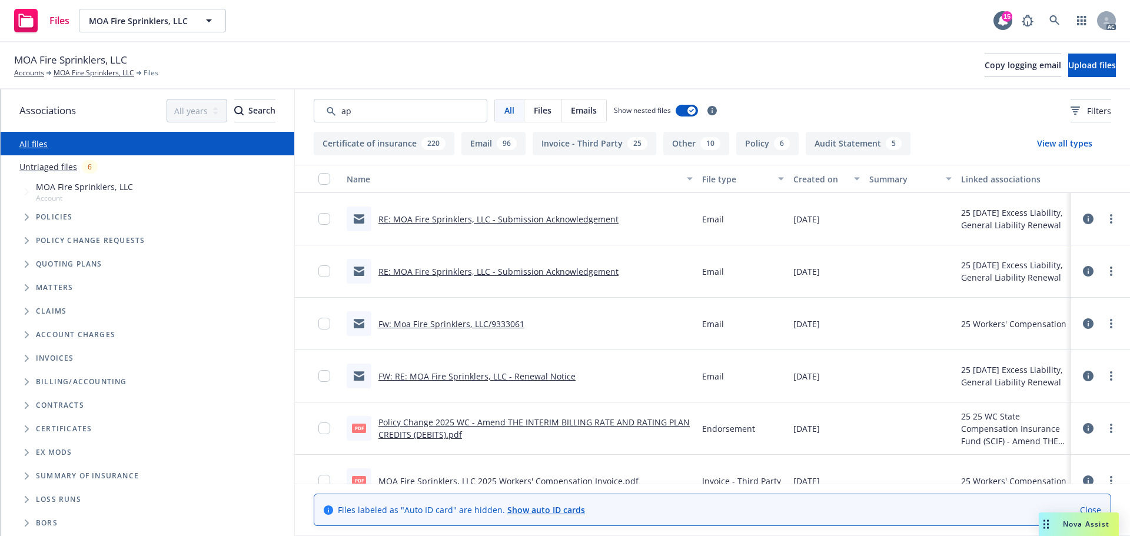
type input "app"
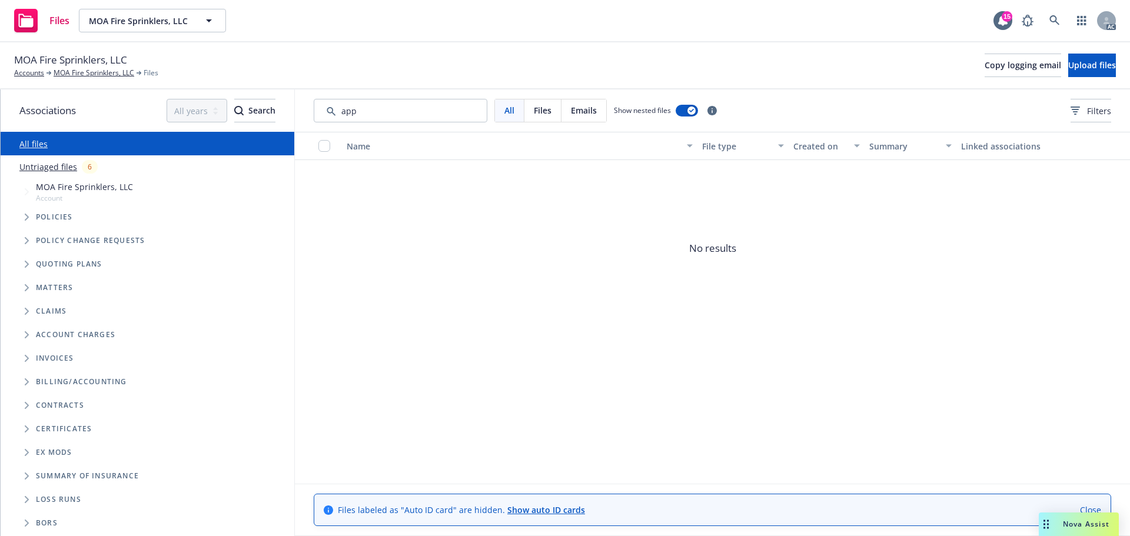
drag, startPoint x: 392, startPoint y: 112, endPoint x: 332, endPoint y: 114, distance: 60.1
click at [332, 114] on input "Search by keyword..." at bounding box center [401, 111] width 174 height 24
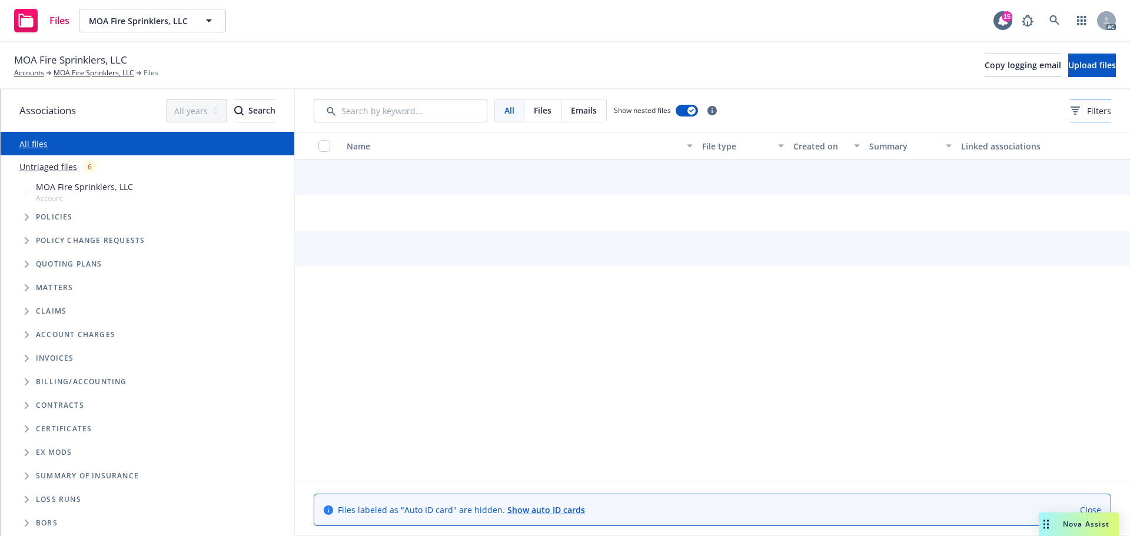
click at [1087, 110] on span "Filters" at bounding box center [1099, 111] width 24 height 12
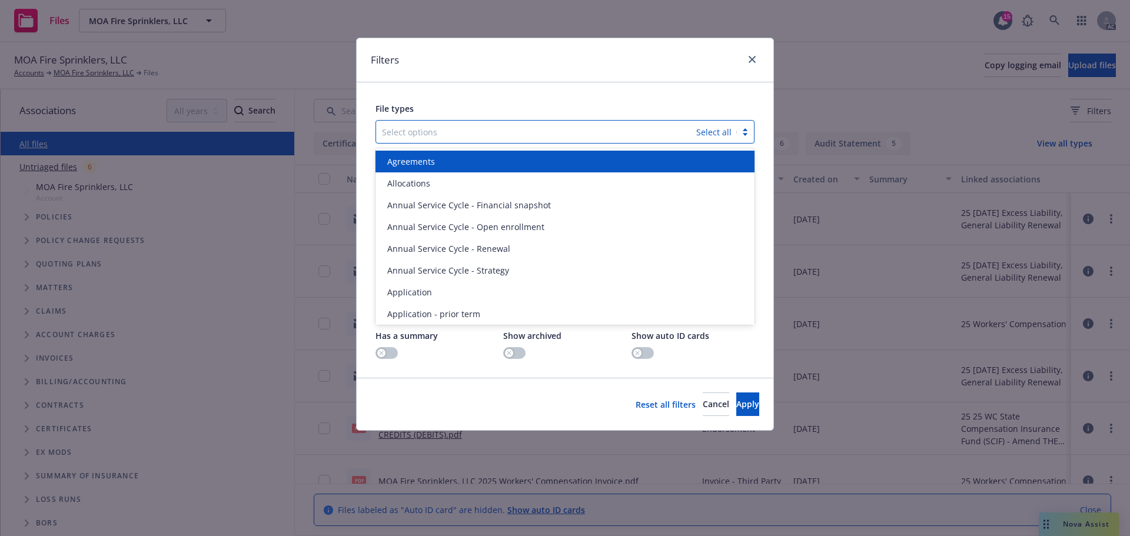
click at [570, 140] on div "Select options" at bounding box center [536, 131] width 320 height 19
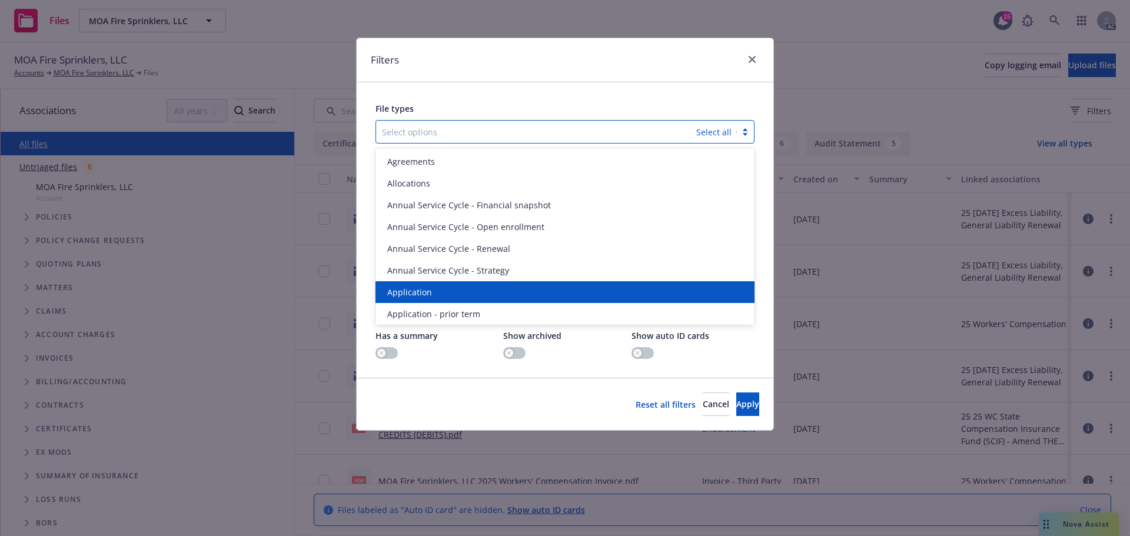
click at [456, 286] on div "Application" at bounding box center [565, 292] width 379 height 22
click at [456, 286] on div "Application - prior term" at bounding box center [565, 292] width 379 height 22
click at [456, 286] on div "Application - signed" at bounding box center [565, 292] width 379 height 22
click at [456, 286] on div "Application - unsigned" at bounding box center [565, 292] width 379 height 22
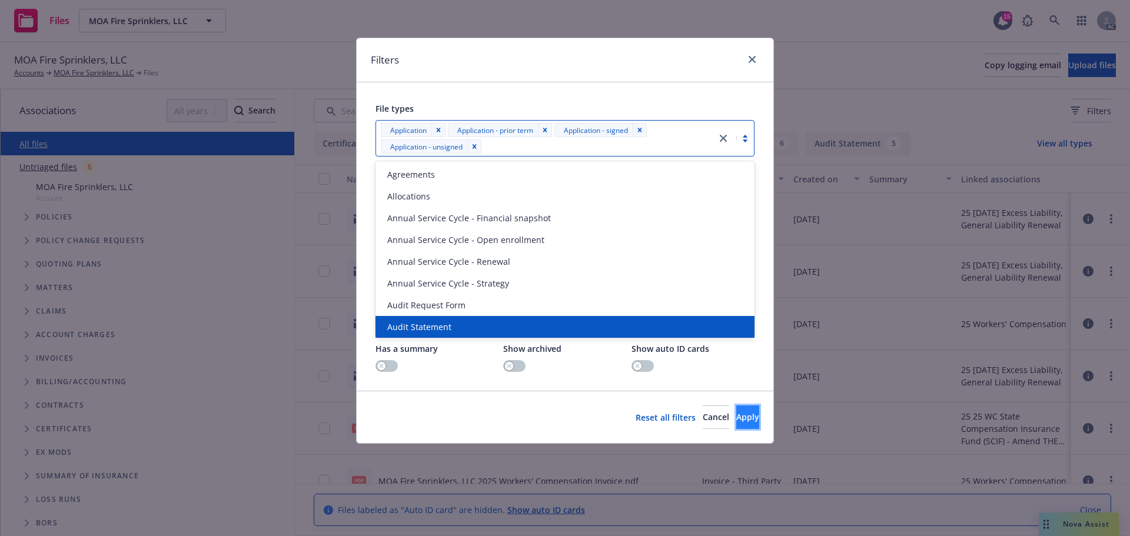
click at [737, 419] on button "Apply" at bounding box center [748, 418] width 23 height 24
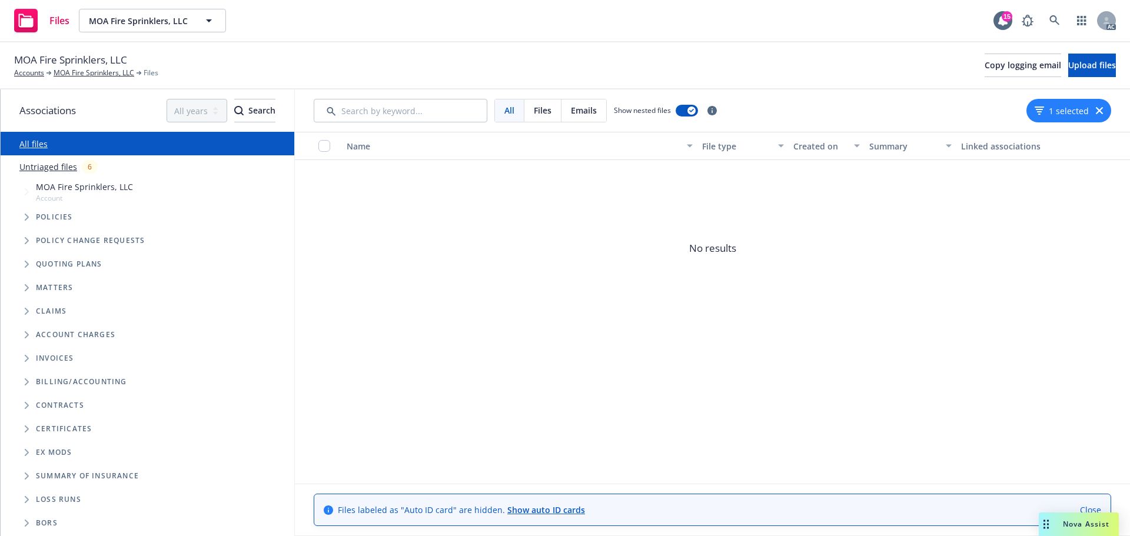
click at [1099, 109] on icon "button" at bounding box center [1099, 110] width 7 height 7
